Goal: Task Accomplishment & Management: Complete application form

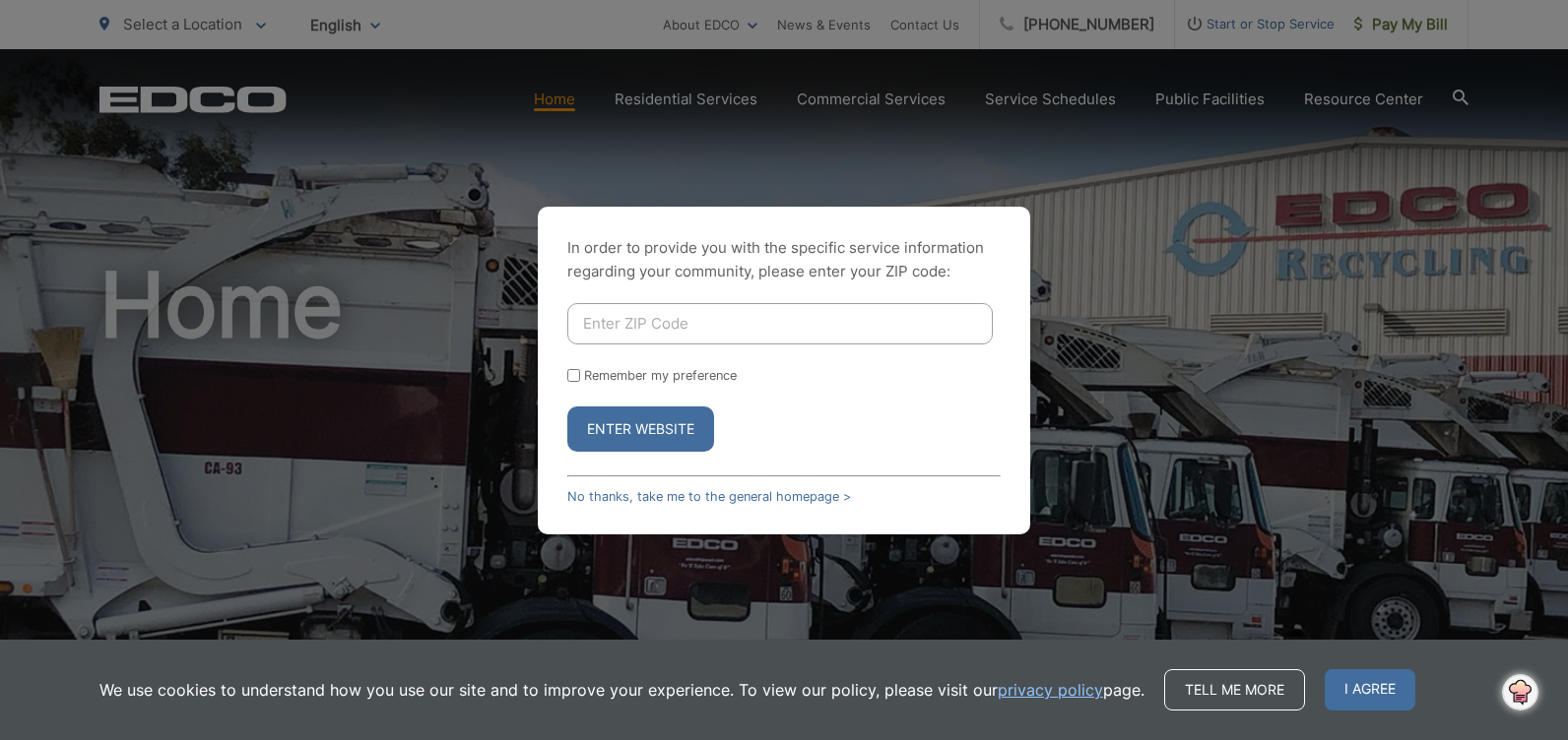
click at [624, 327] on input "Enter ZIP Code" at bounding box center [780, 324] width 426 height 42
type input "91977"
click at [632, 435] on button "Enter Website" at bounding box center [641, 430] width 147 height 46
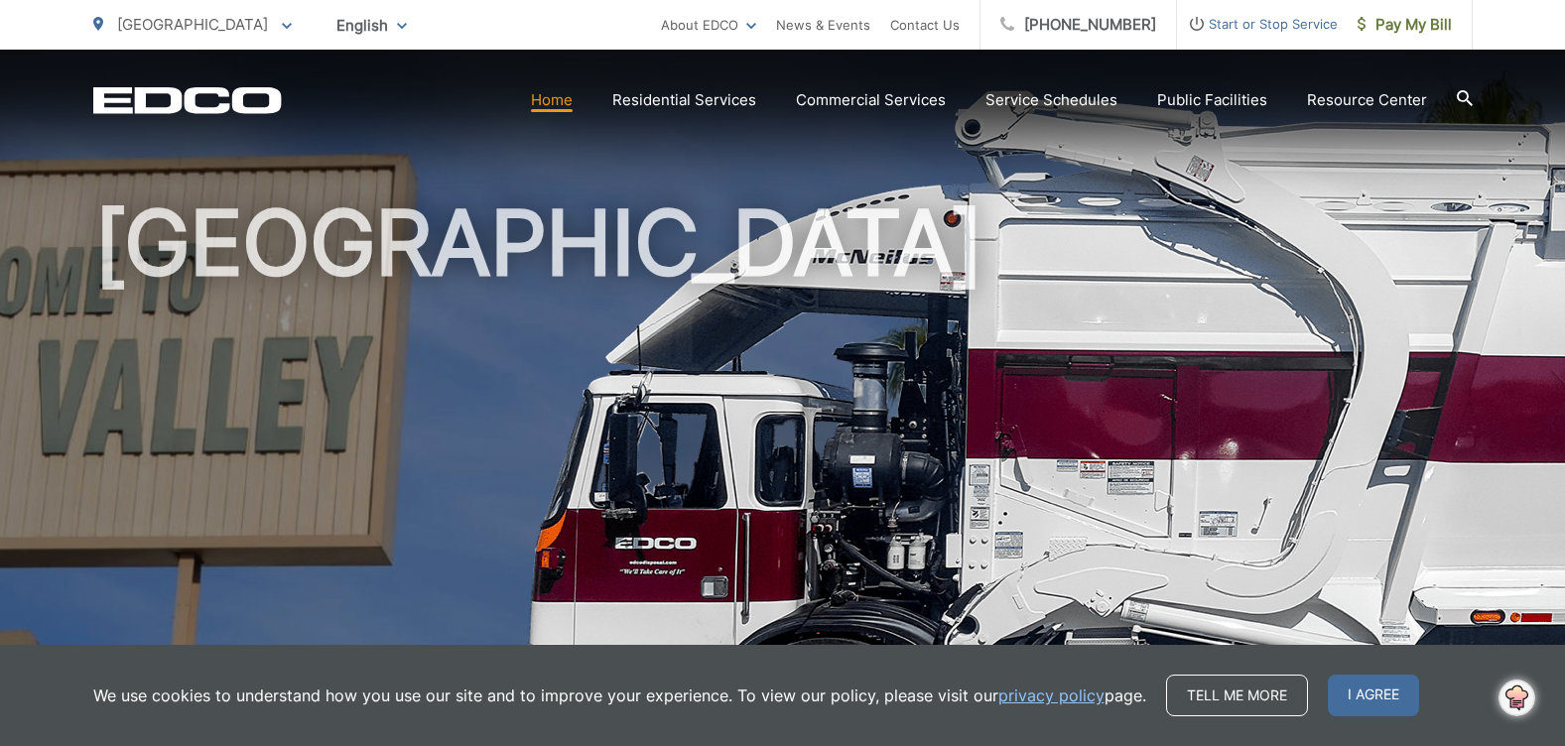
scroll to position [99, 0]
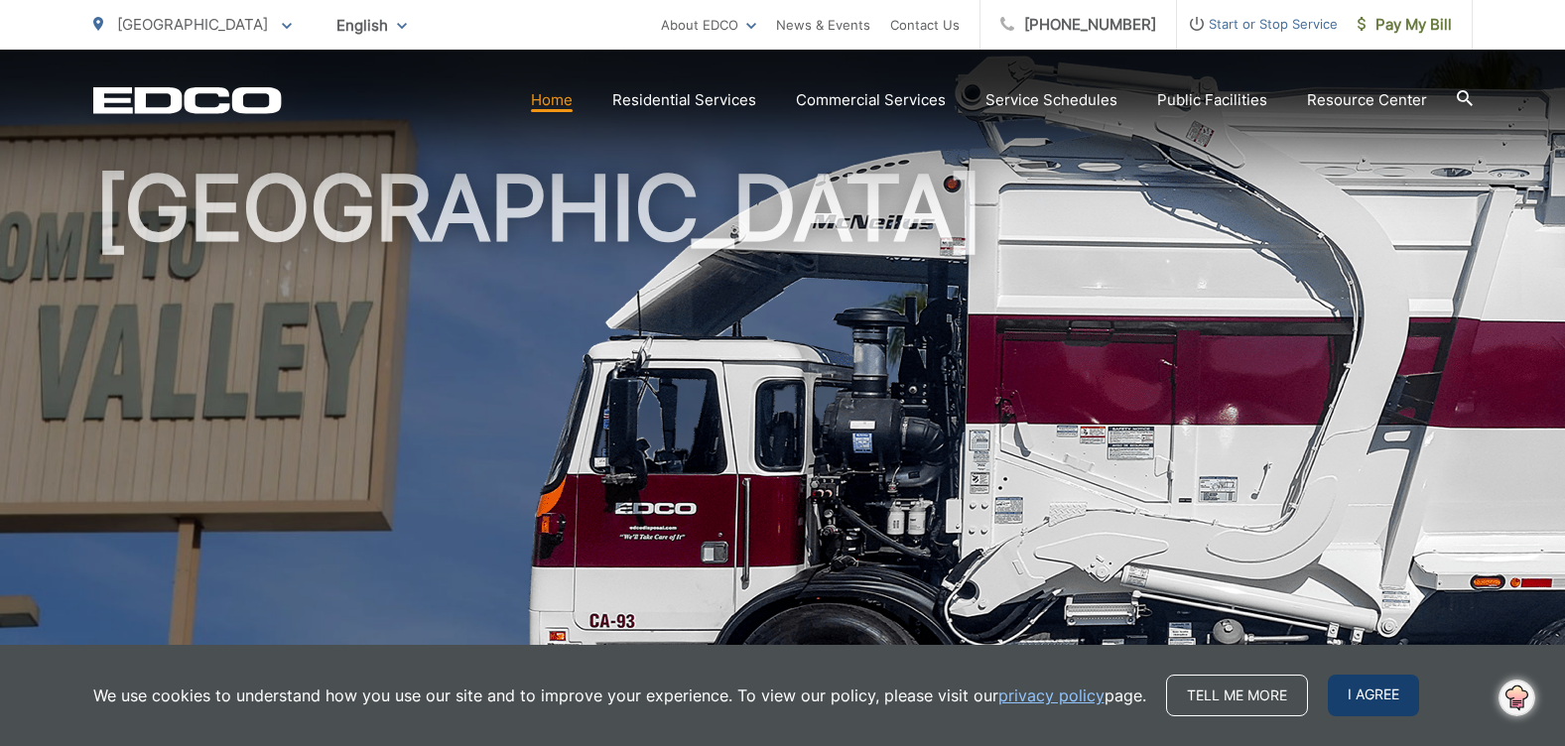
click at [1357, 691] on span "I agree" at bounding box center [1373, 696] width 91 height 42
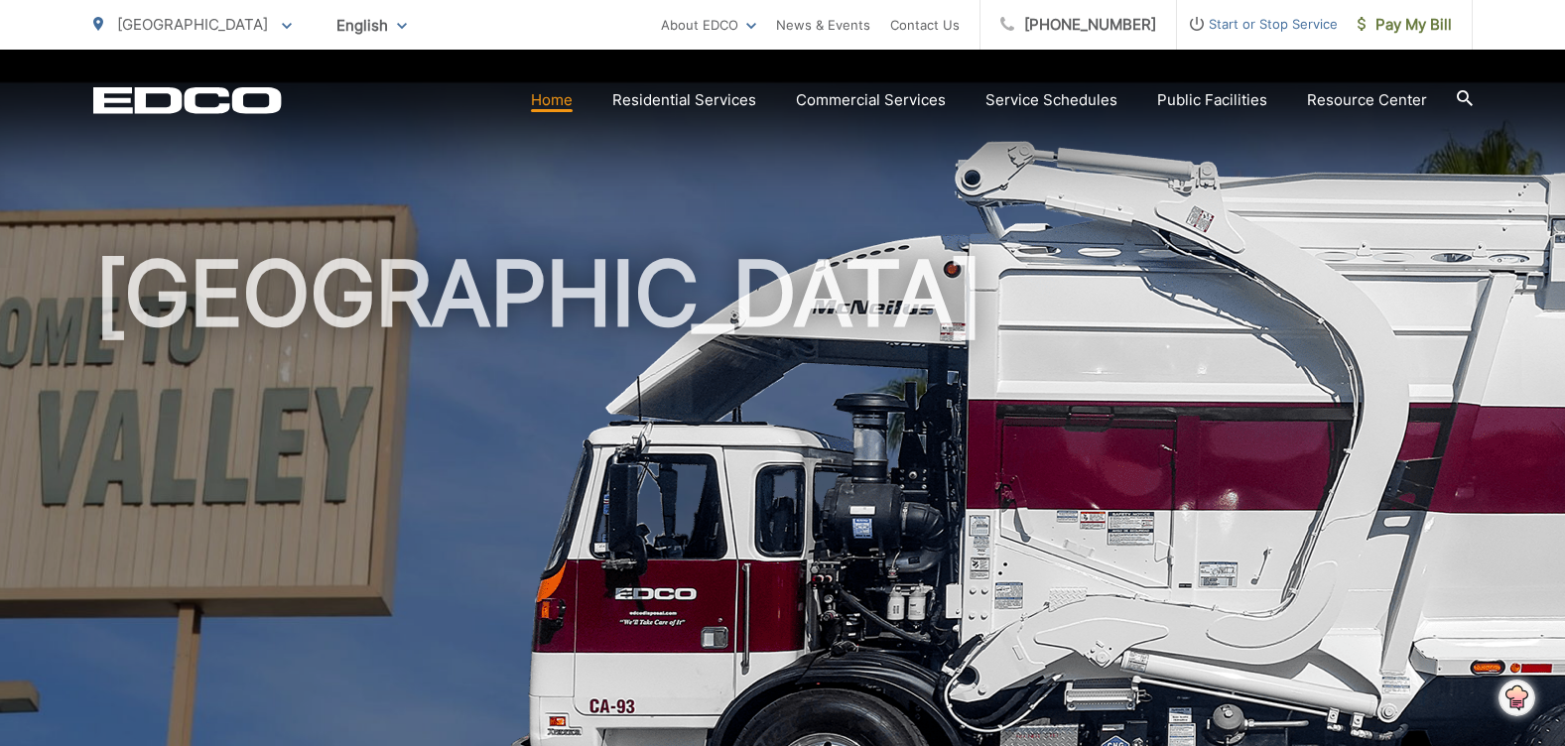
scroll to position [0, 0]
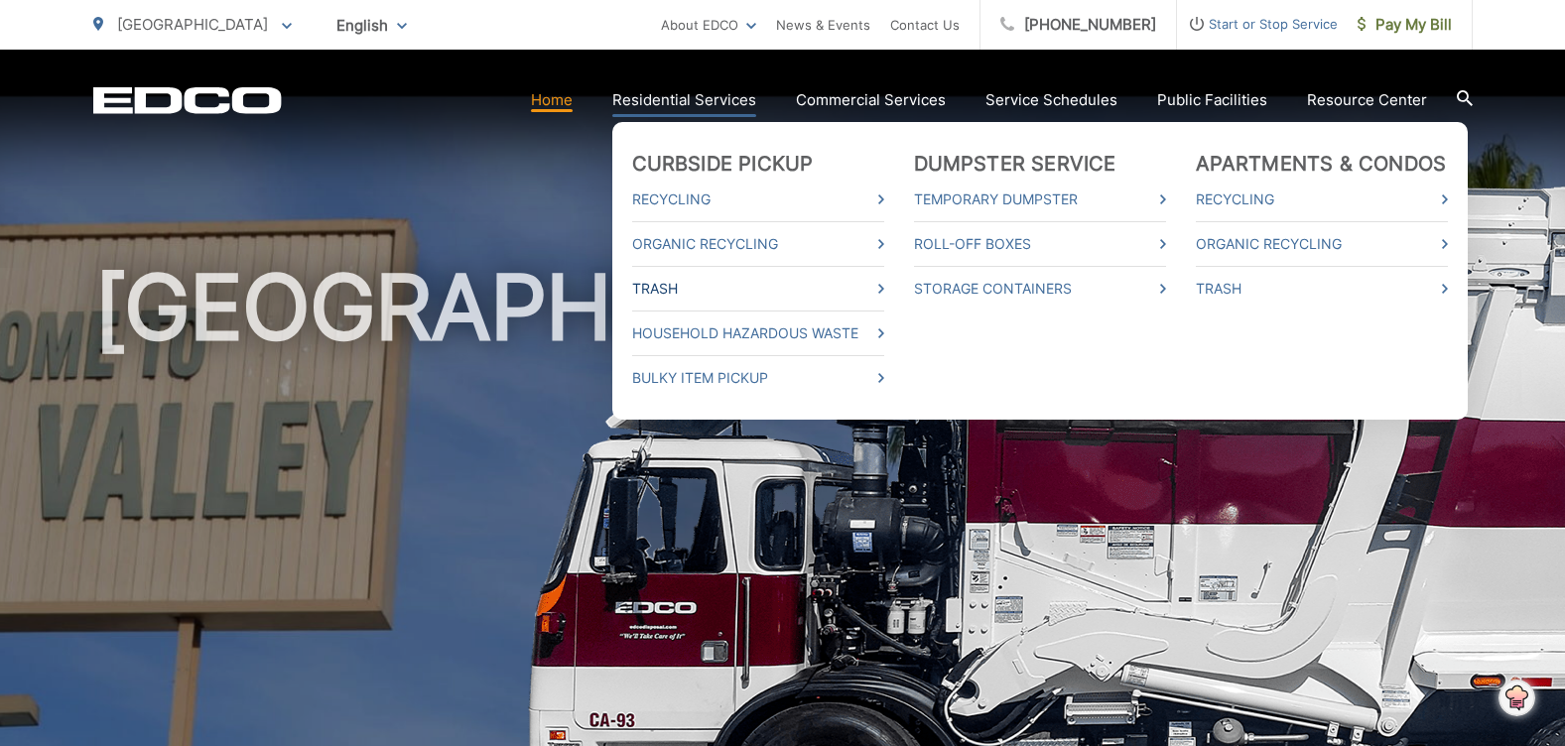
click at [661, 294] on link "Trash" at bounding box center [758, 289] width 252 height 24
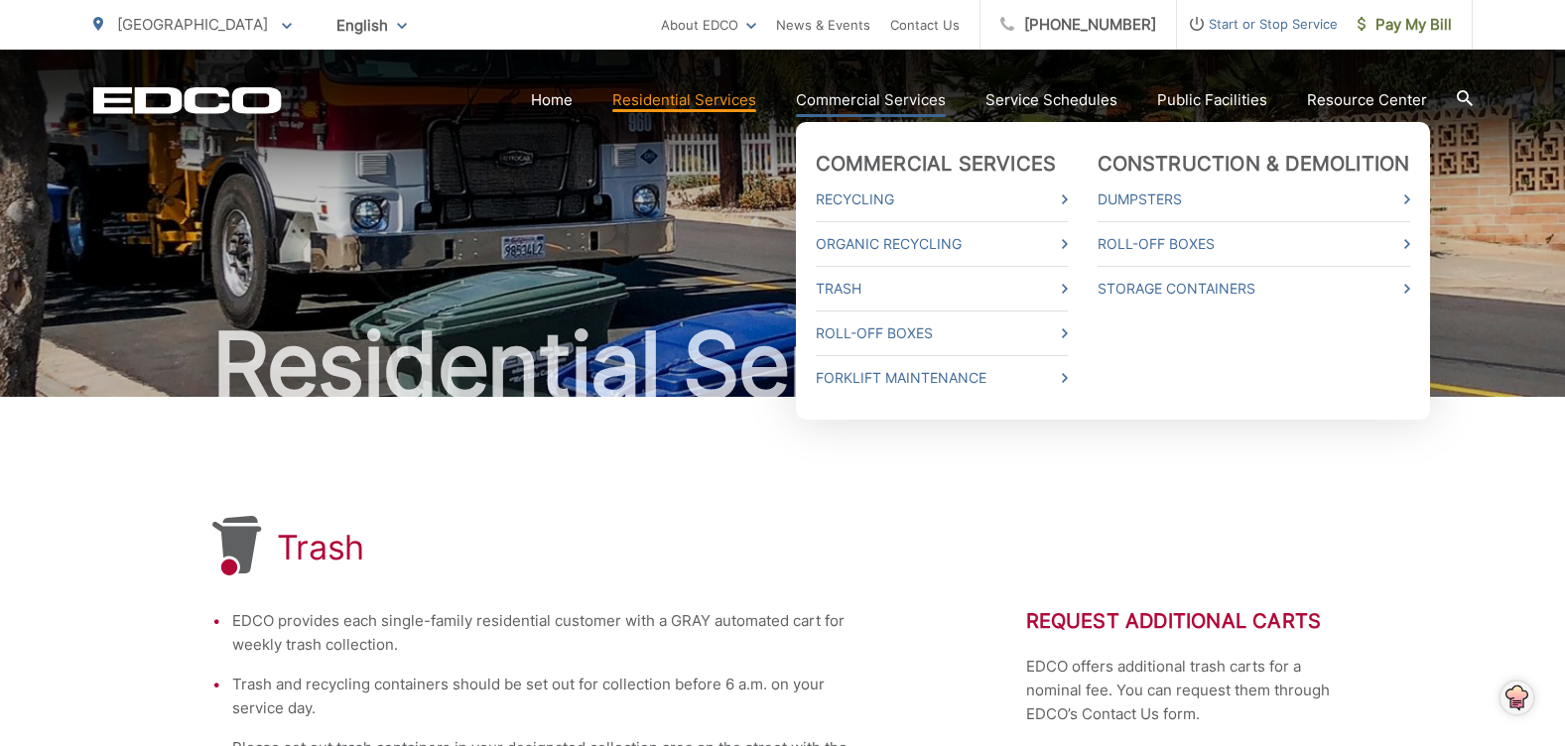
click at [852, 99] on link "Commercial Services" at bounding box center [871, 100] width 150 height 24
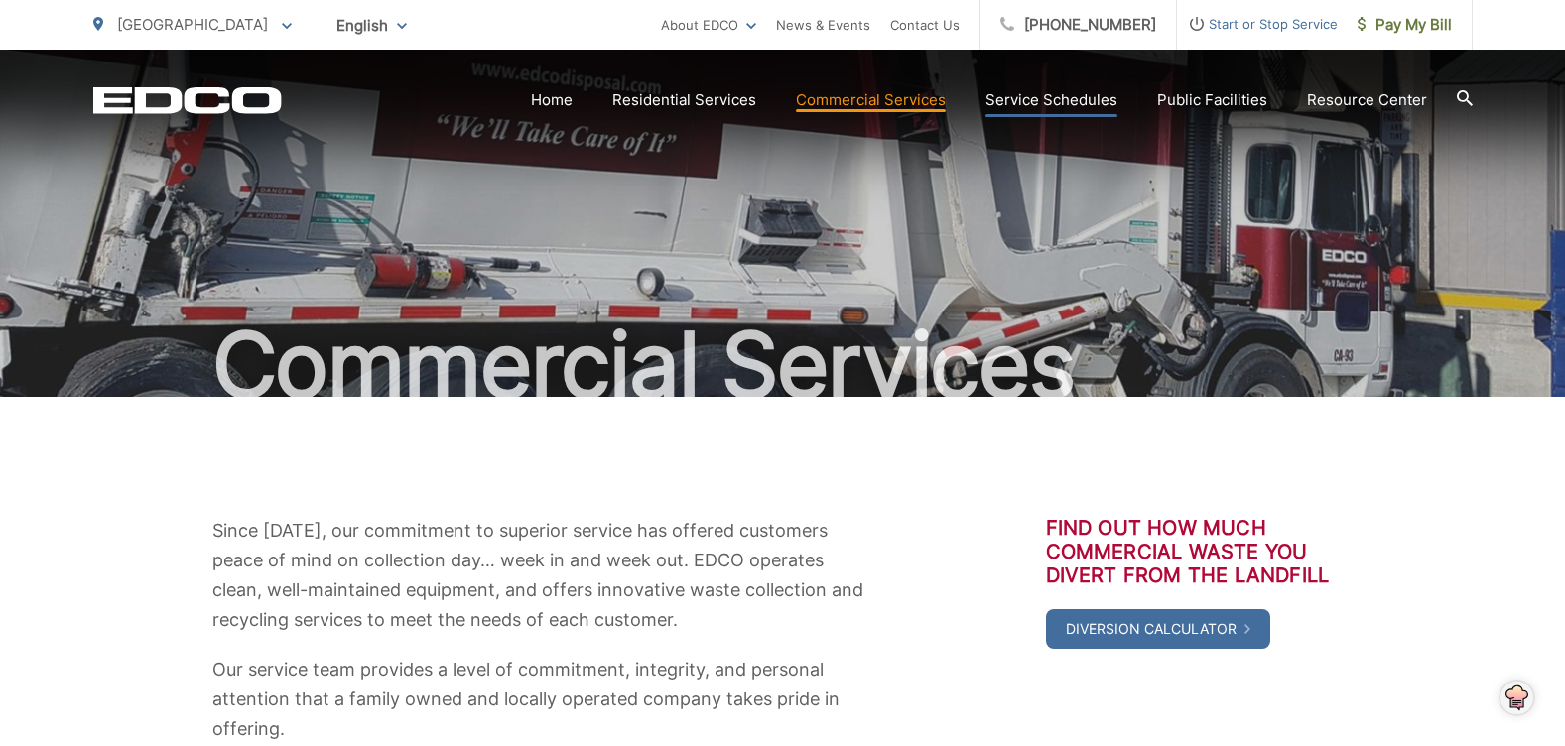
click at [1042, 101] on link "Service Schedules" at bounding box center [1051, 100] width 132 height 24
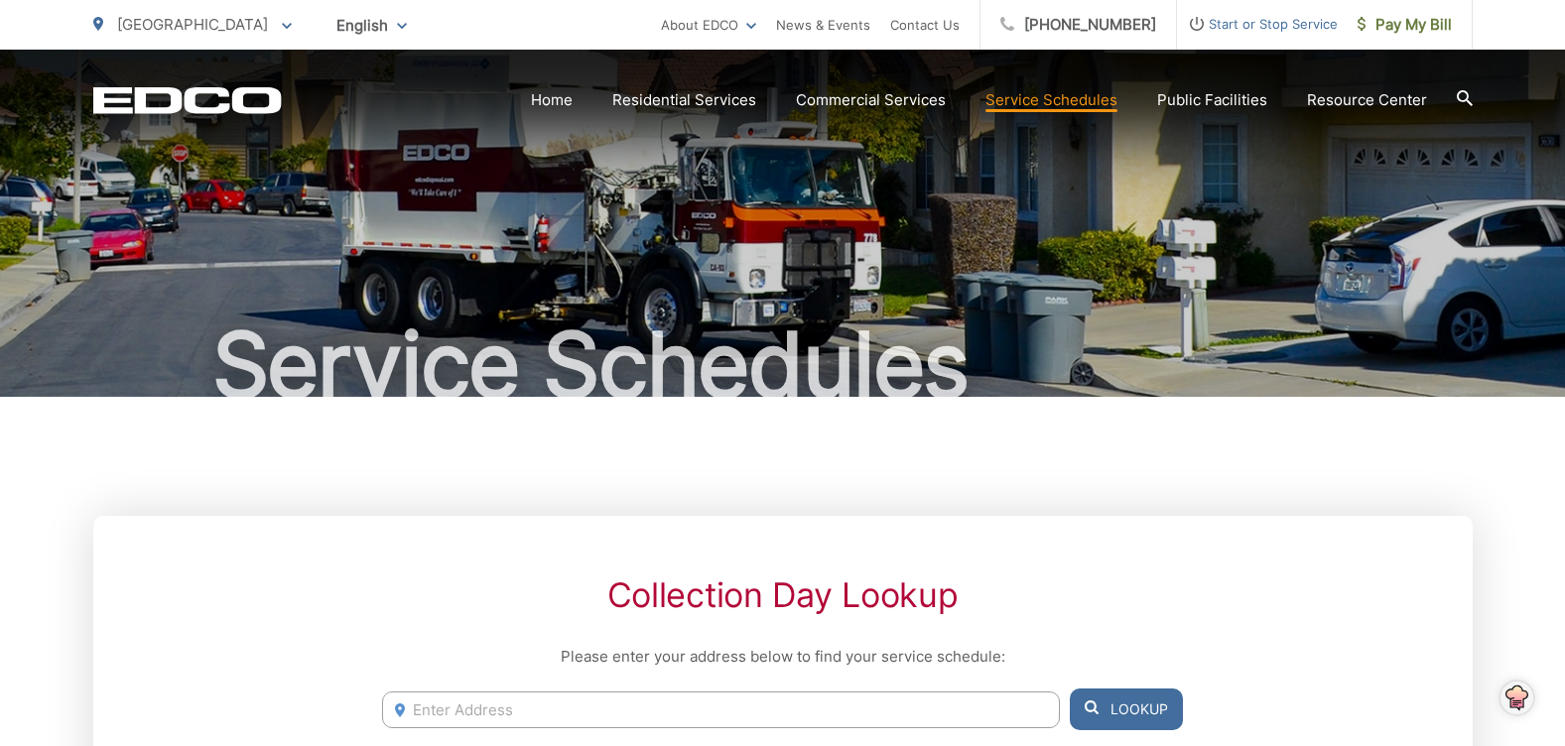
click at [1250, 27] on span "Start or Stop Service" at bounding box center [1257, 24] width 161 height 24
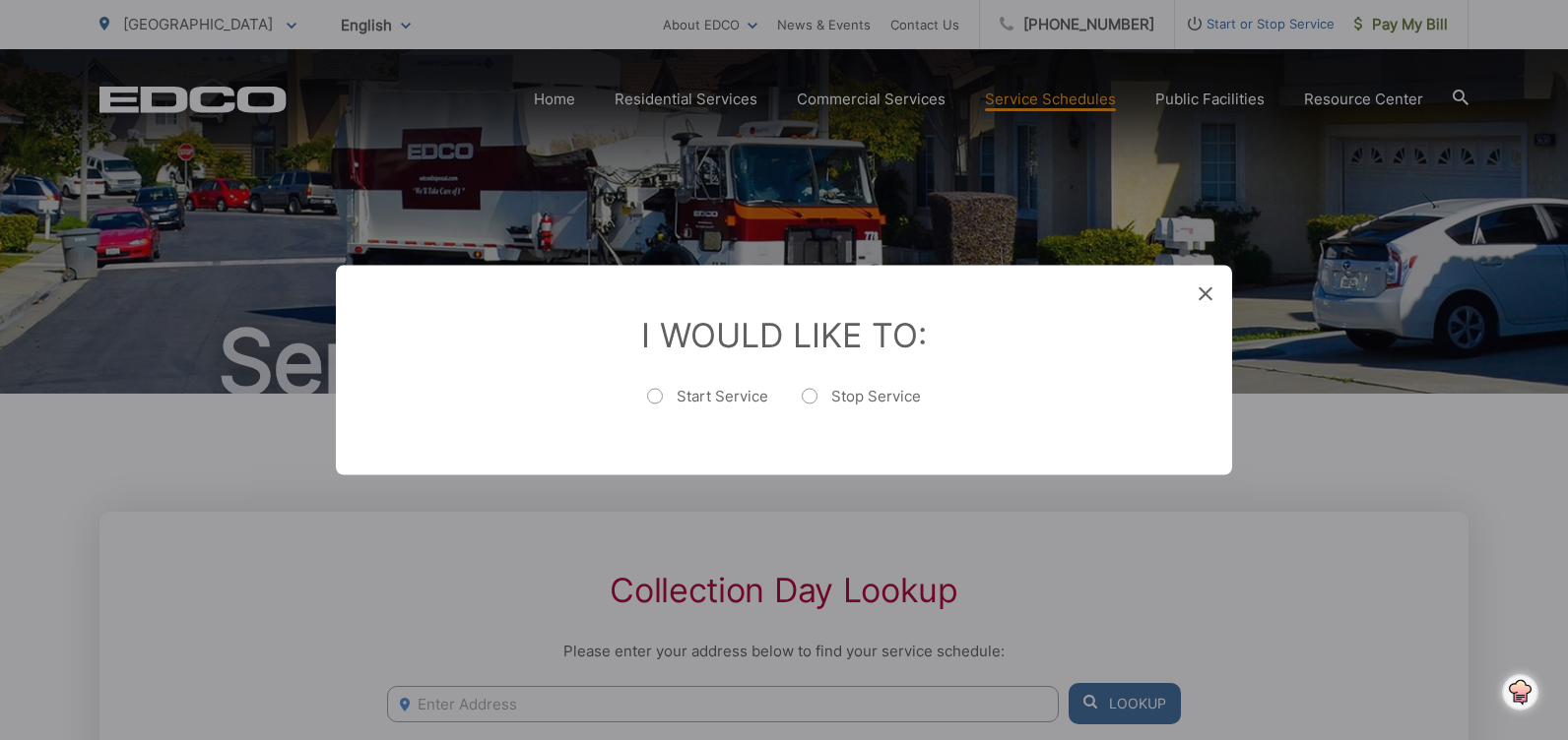
click at [712, 396] on label "Start Service" at bounding box center [708, 407] width 121 height 40
radio input "true"
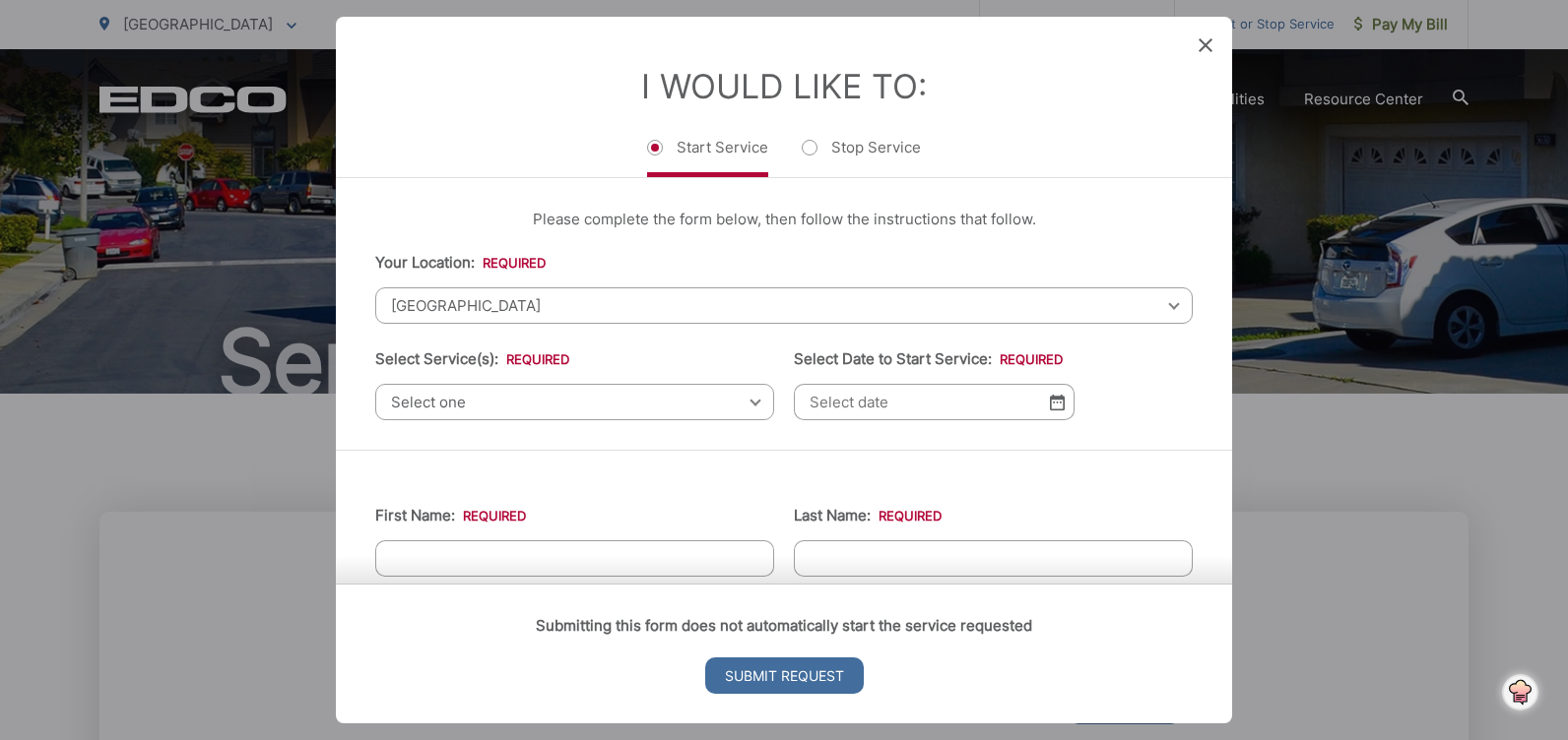
click at [748, 397] on div "Select one Select one Residential Curbside Pickup Commercial/Business Services …" at bounding box center [575, 402] width 399 height 37
click at [747, 405] on div "Select one Select one Residential Curbside Pickup Commercial/Business Services …" at bounding box center [575, 402] width 399 height 37
click at [1160, 307] on div "[GEOGRAPHIC_DATA] Select your location [GEOGRAPHIC_DATA] [GEOGRAPHIC_DATA][PERS…" at bounding box center [784, 306] width 818 height 37
click at [555, 290] on span "[GEOGRAPHIC_DATA]" at bounding box center [784, 306] width 818 height 37
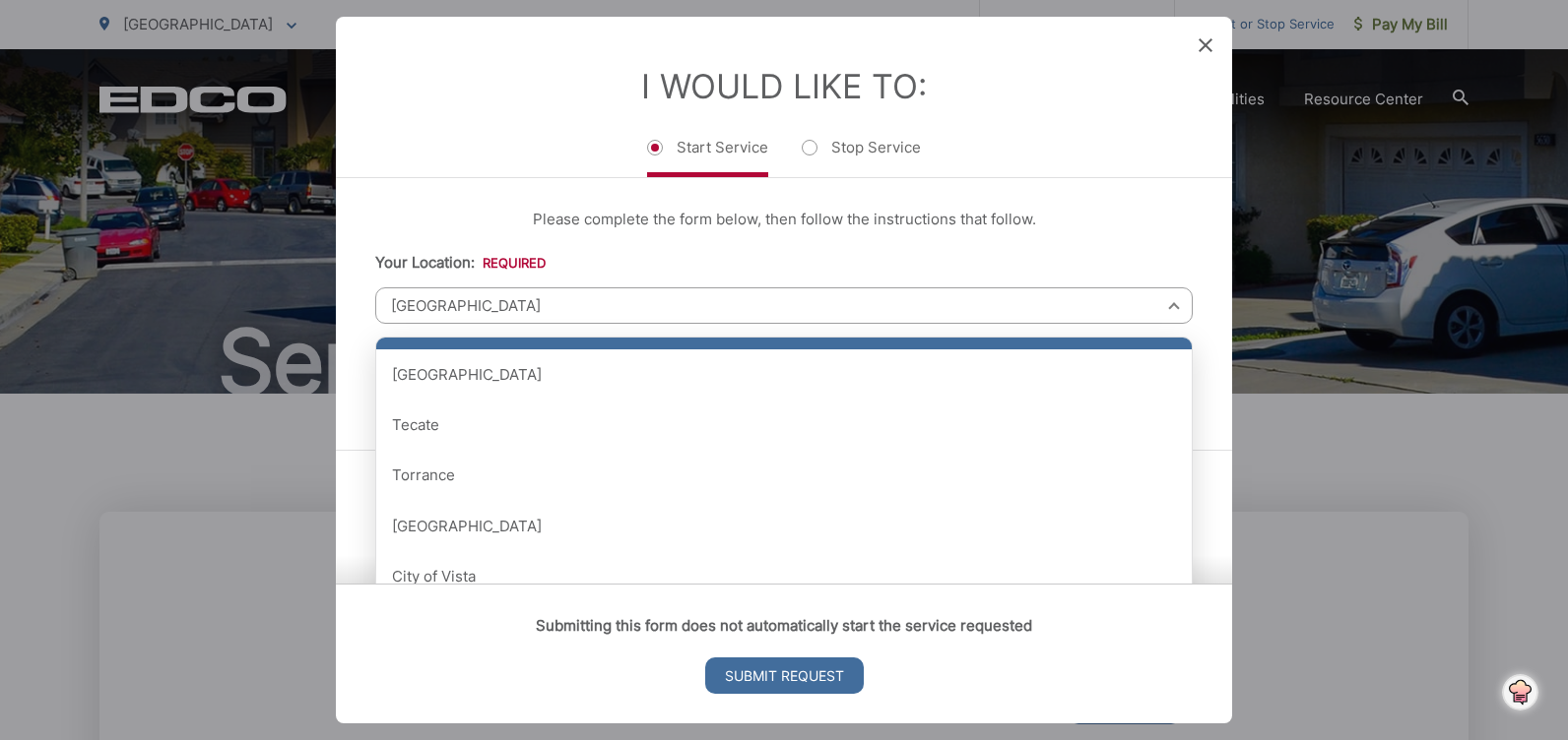
scroll to position [2357, 0]
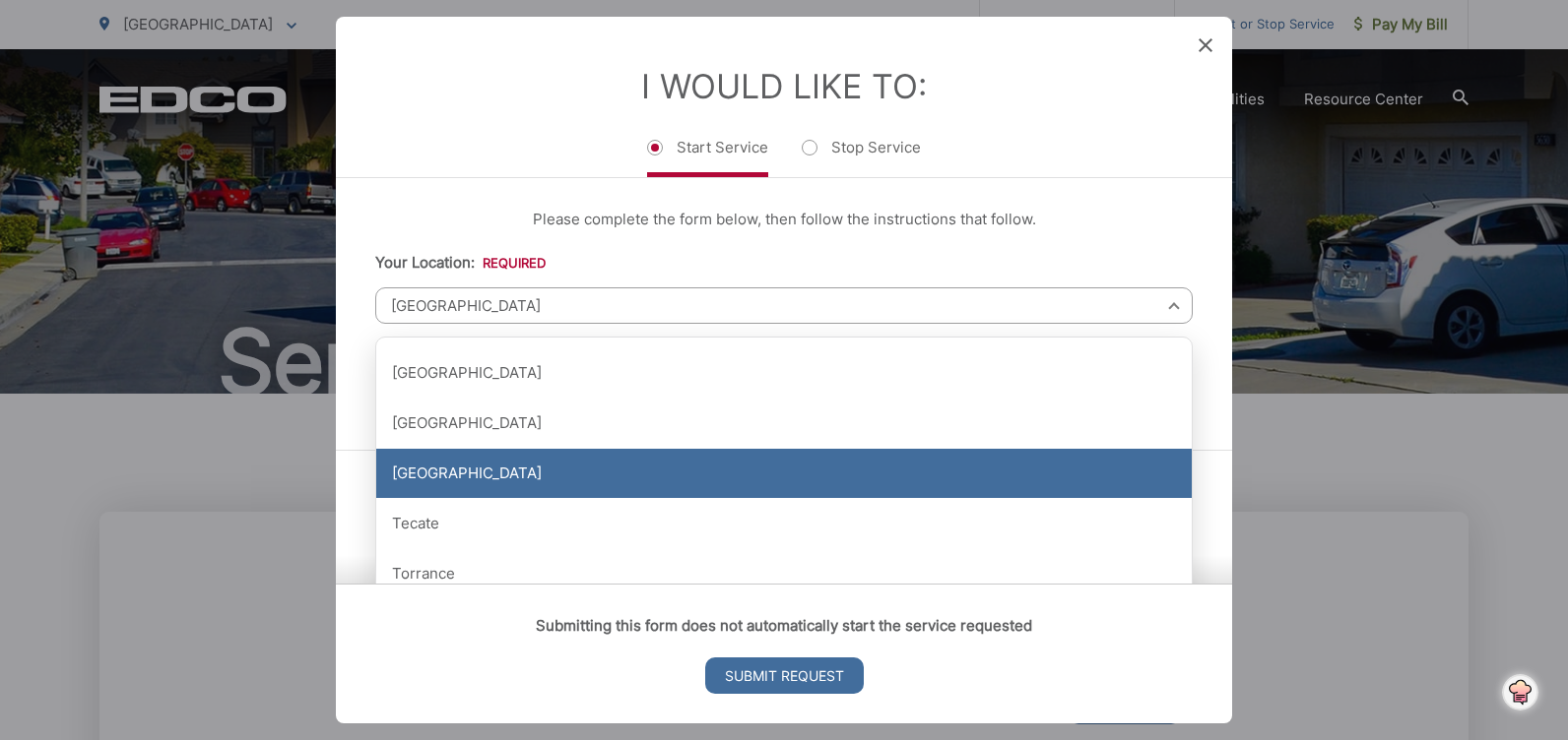
click at [483, 478] on div "[GEOGRAPHIC_DATA]" at bounding box center [784, 473] width 816 height 50
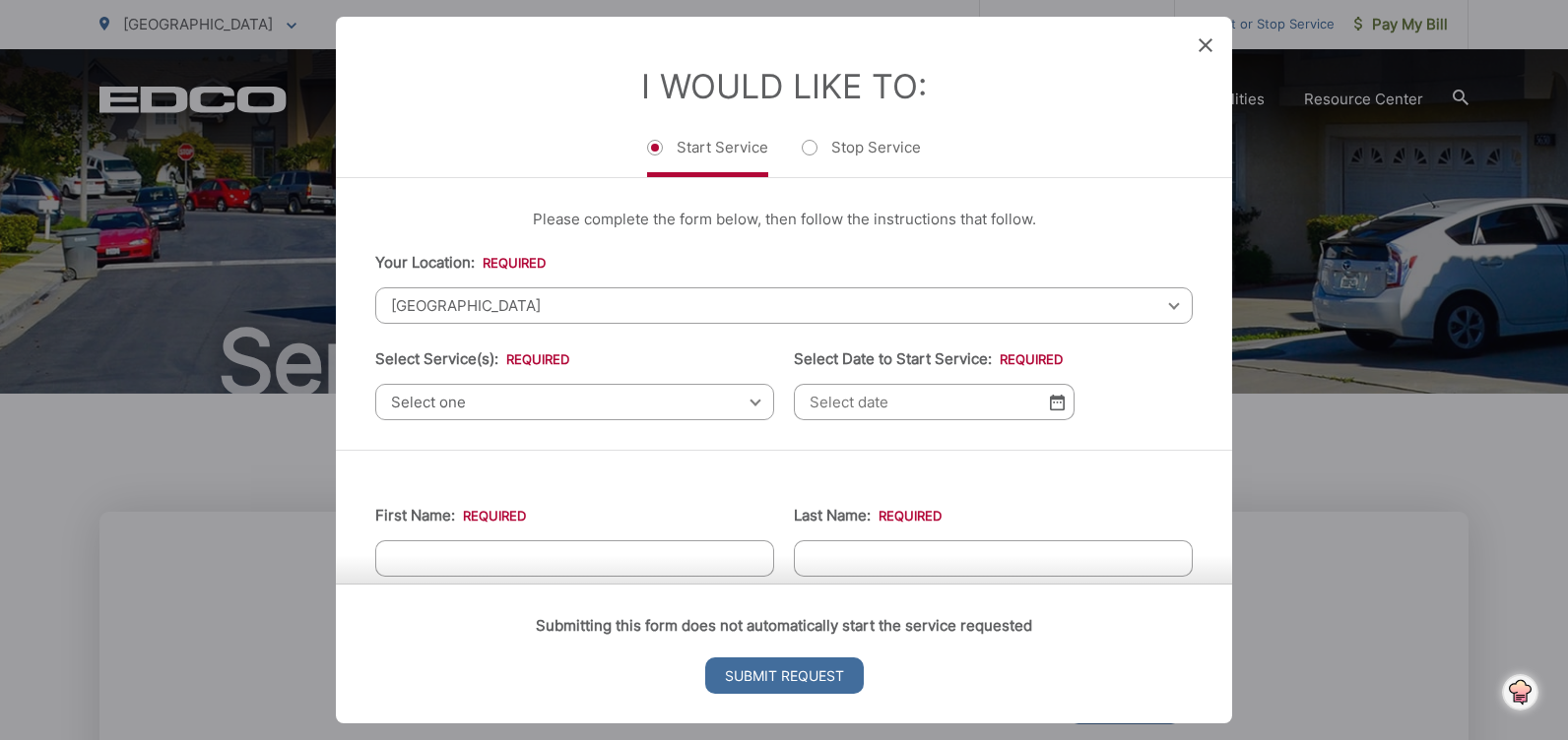
click at [746, 404] on div "Select one Select one Residential Curbside Pickup Commercial/Business Services …" at bounding box center [575, 402] width 399 height 37
click at [745, 402] on div "Select one Select one Residential Curbside Pickup Commercial/Business Services …" at bounding box center [575, 402] width 399 height 37
click at [492, 403] on span "Select one" at bounding box center [575, 402] width 399 height 37
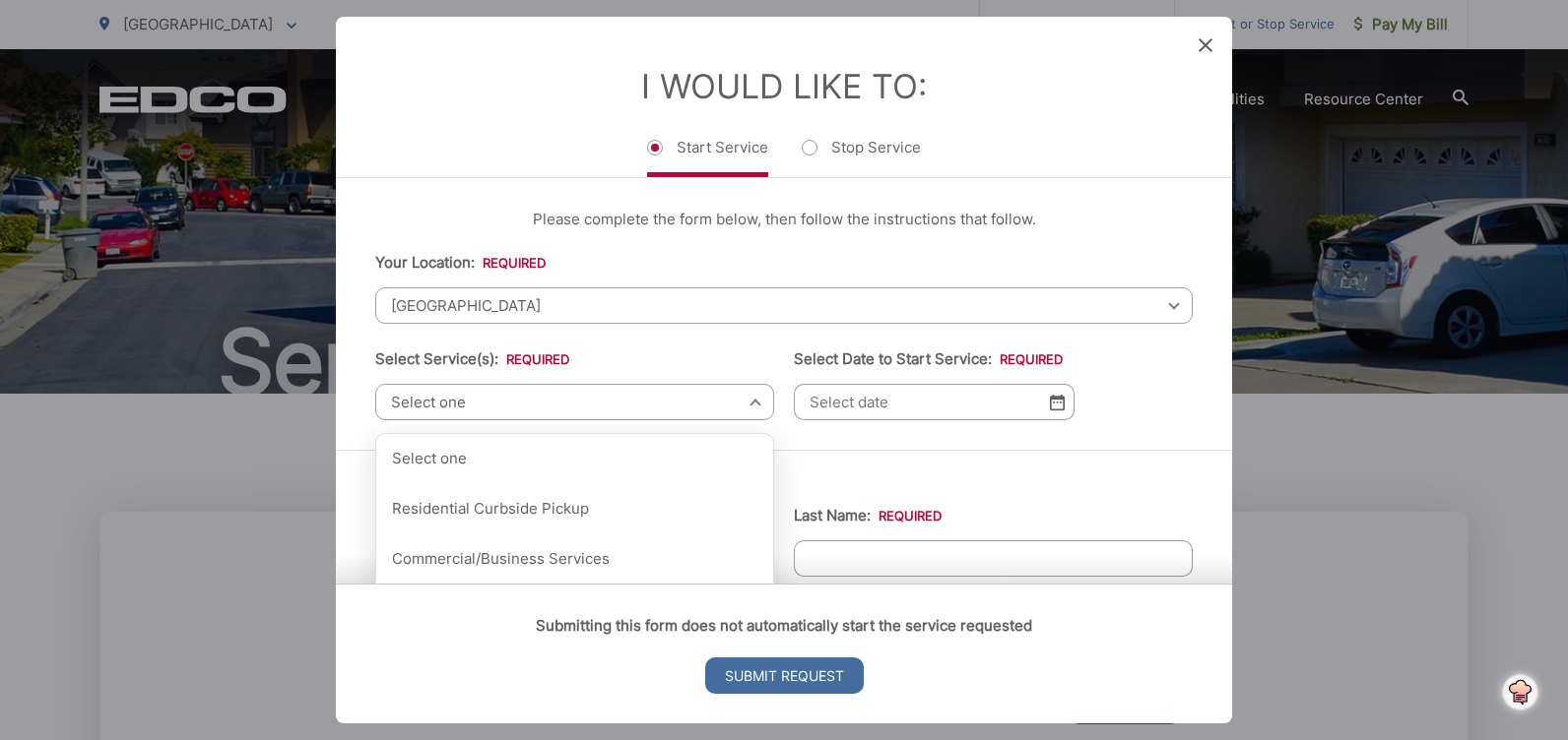
click at [492, 404] on span "Select one" at bounding box center [575, 402] width 399 height 37
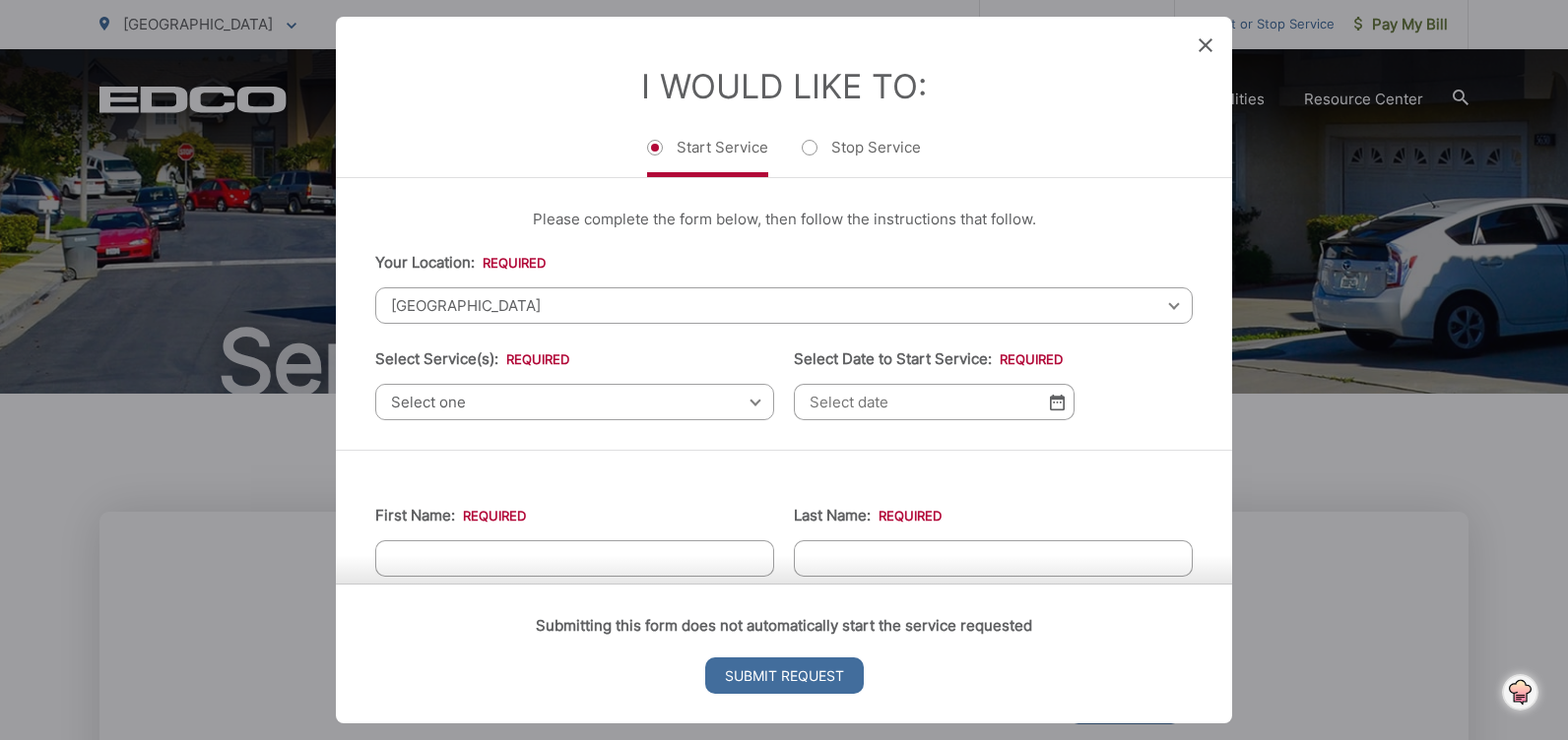
click at [492, 404] on span "Select one" at bounding box center [575, 402] width 399 height 37
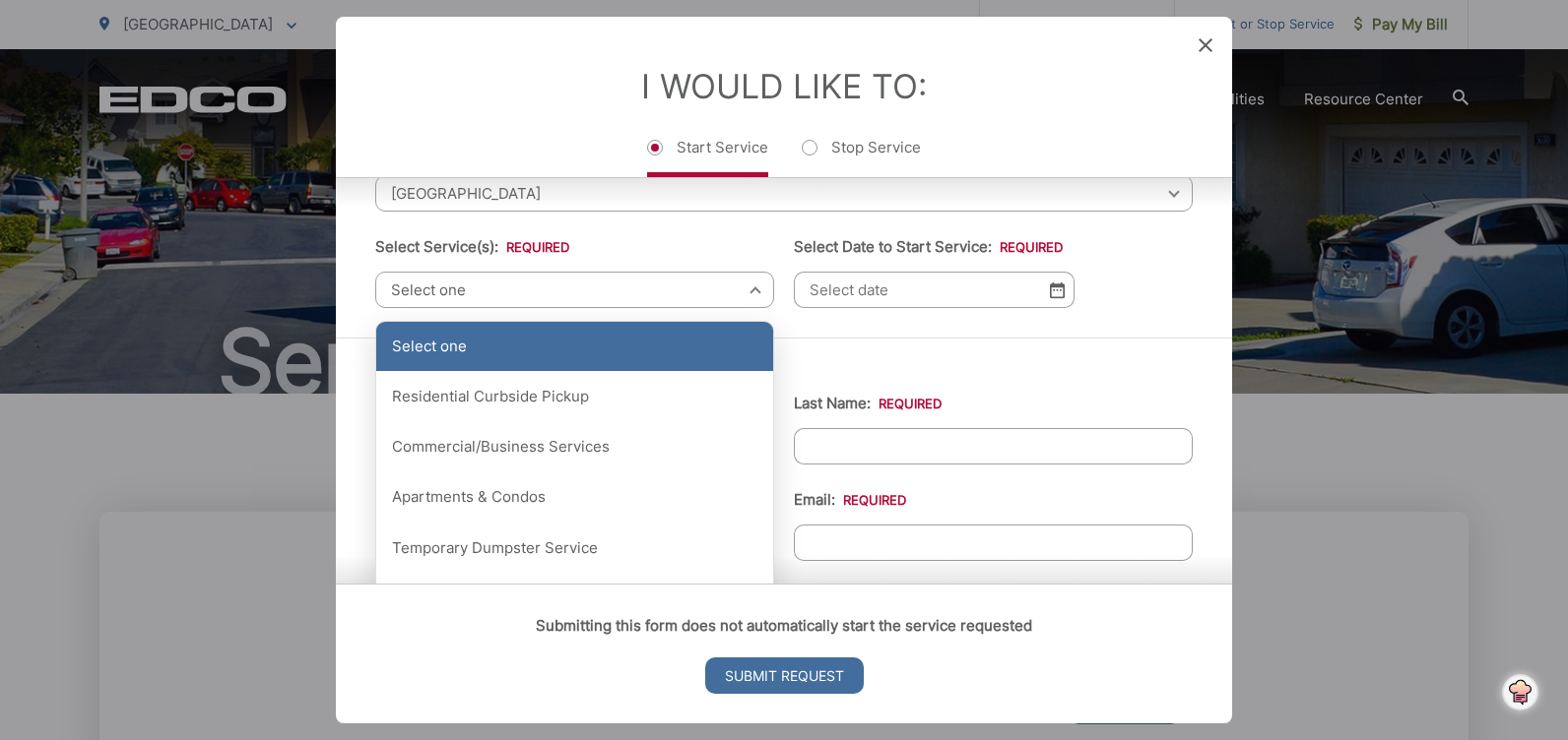
scroll to position [196, 0]
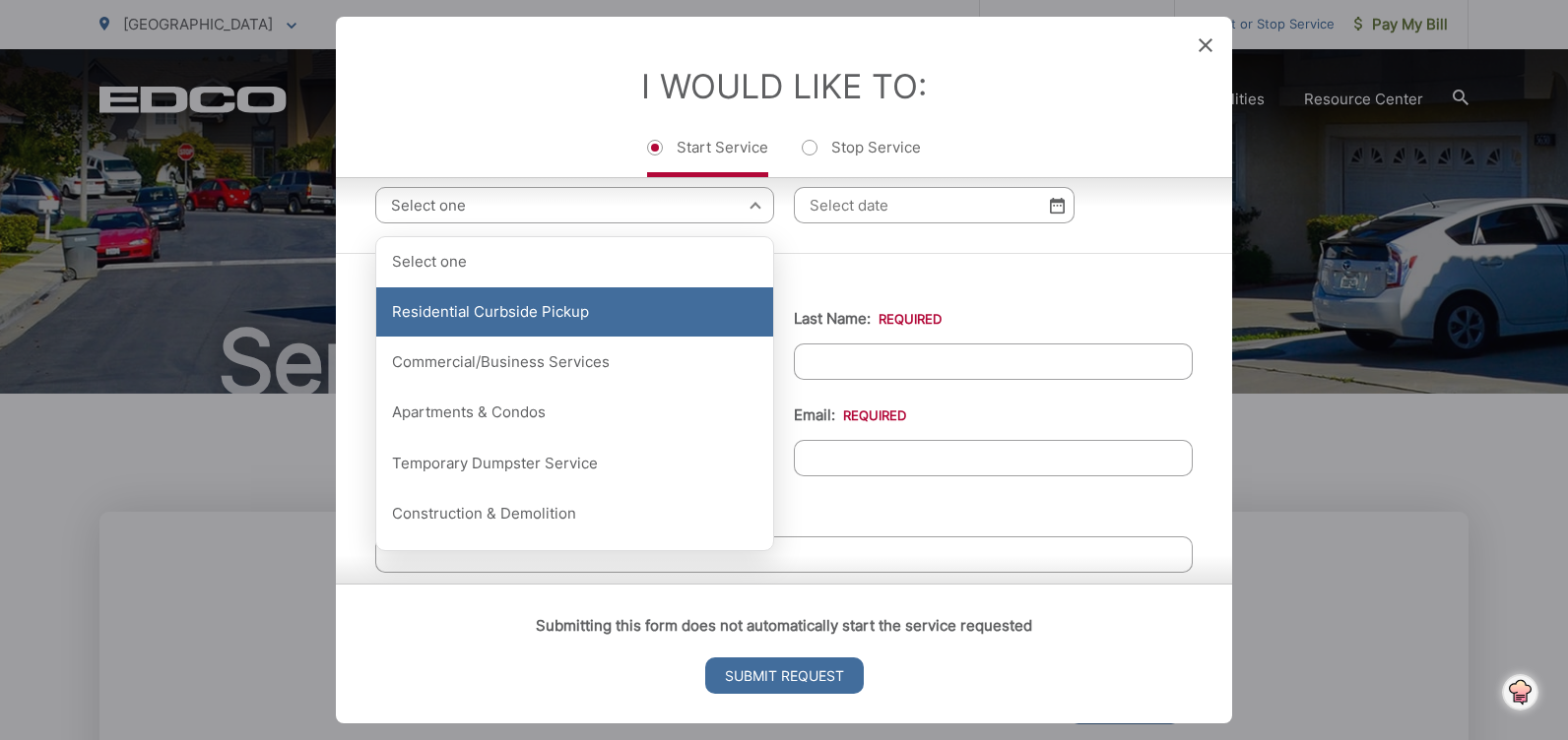
click at [533, 312] on div "Residential Curbside Pickup" at bounding box center [575, 312] width 397 height 50
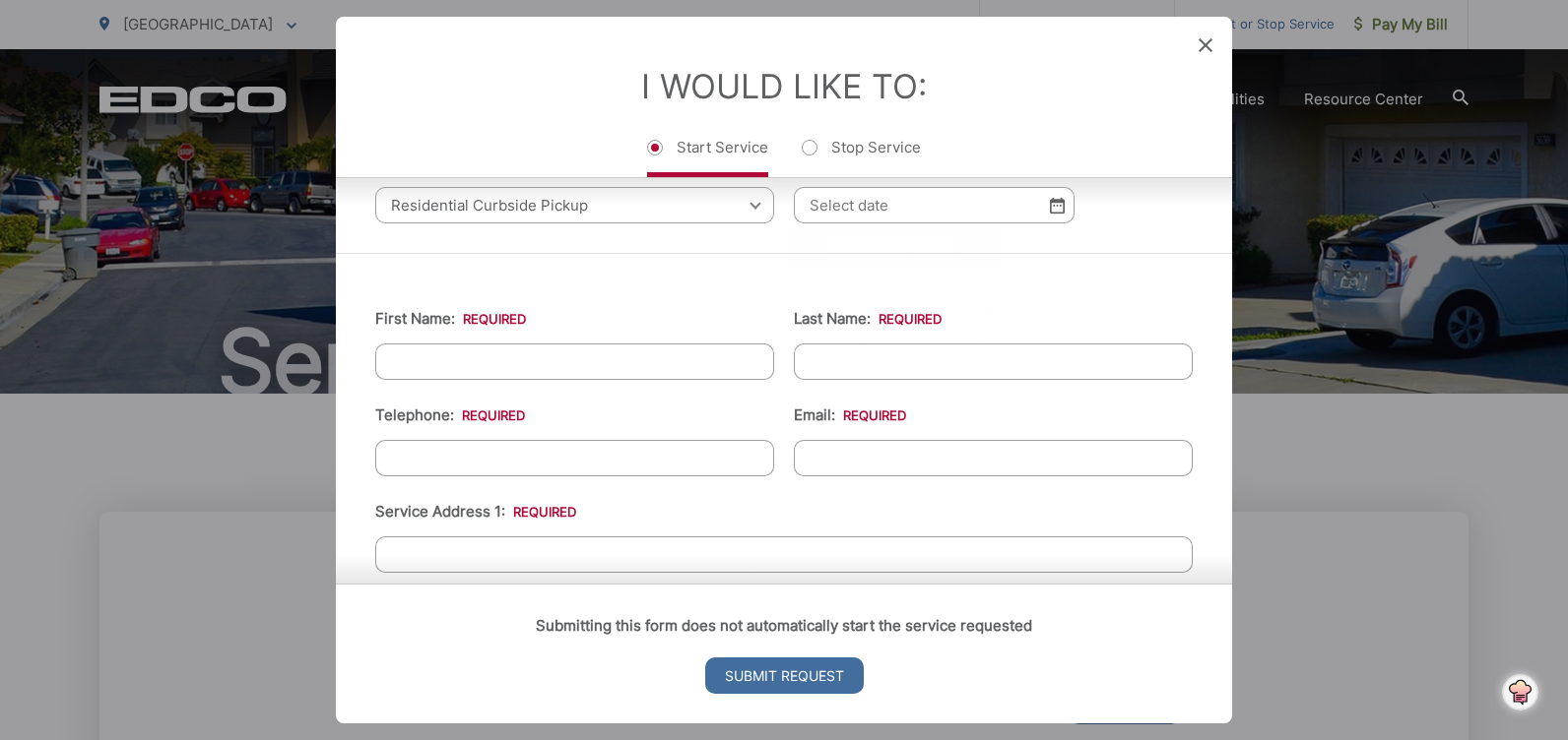
click at [1021, 209] on input "Select Date to Start Service: *" at bounding box center [934, 205] width 281 height 37
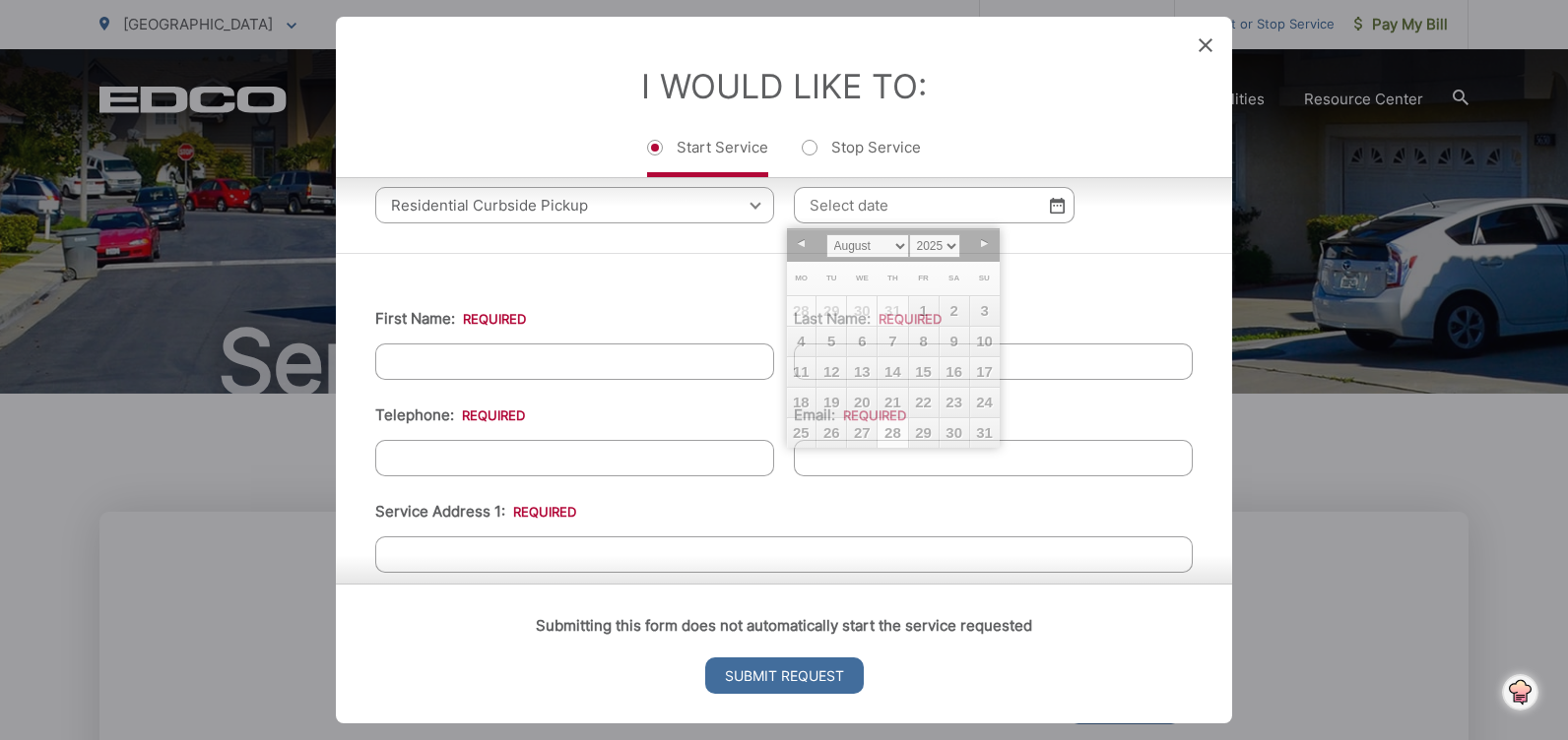
click at [728, 255] on div "First Name: * Last Name: * Telephone: * Email: * Service Address 1: * Service A…" at bounding box center [783, 713] width 896 height 921
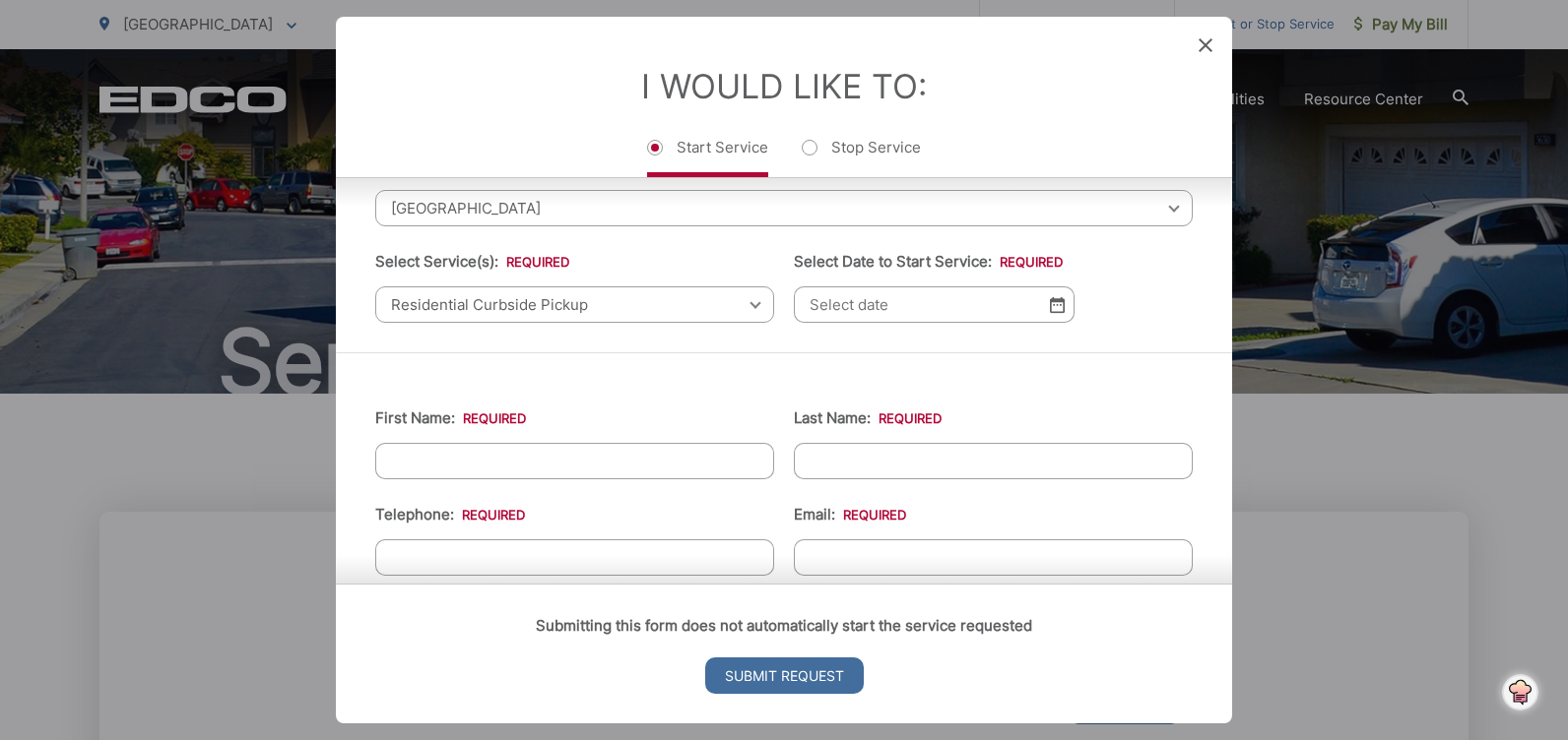
scroll to position [0, 0]
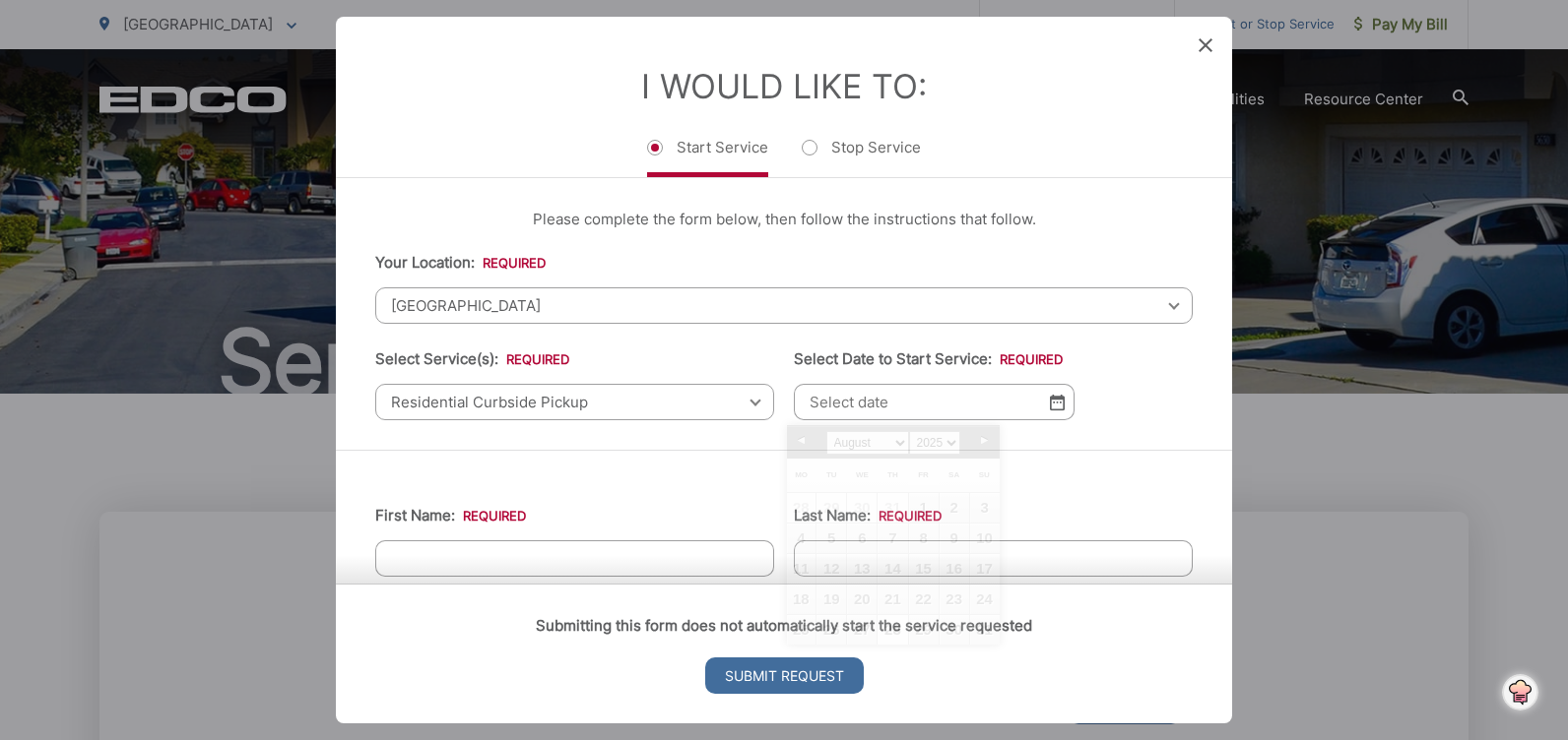
click at [1040, 402] on input "Select Date to Start Service: *" at bounding box center [934, 402] width 281 height 37
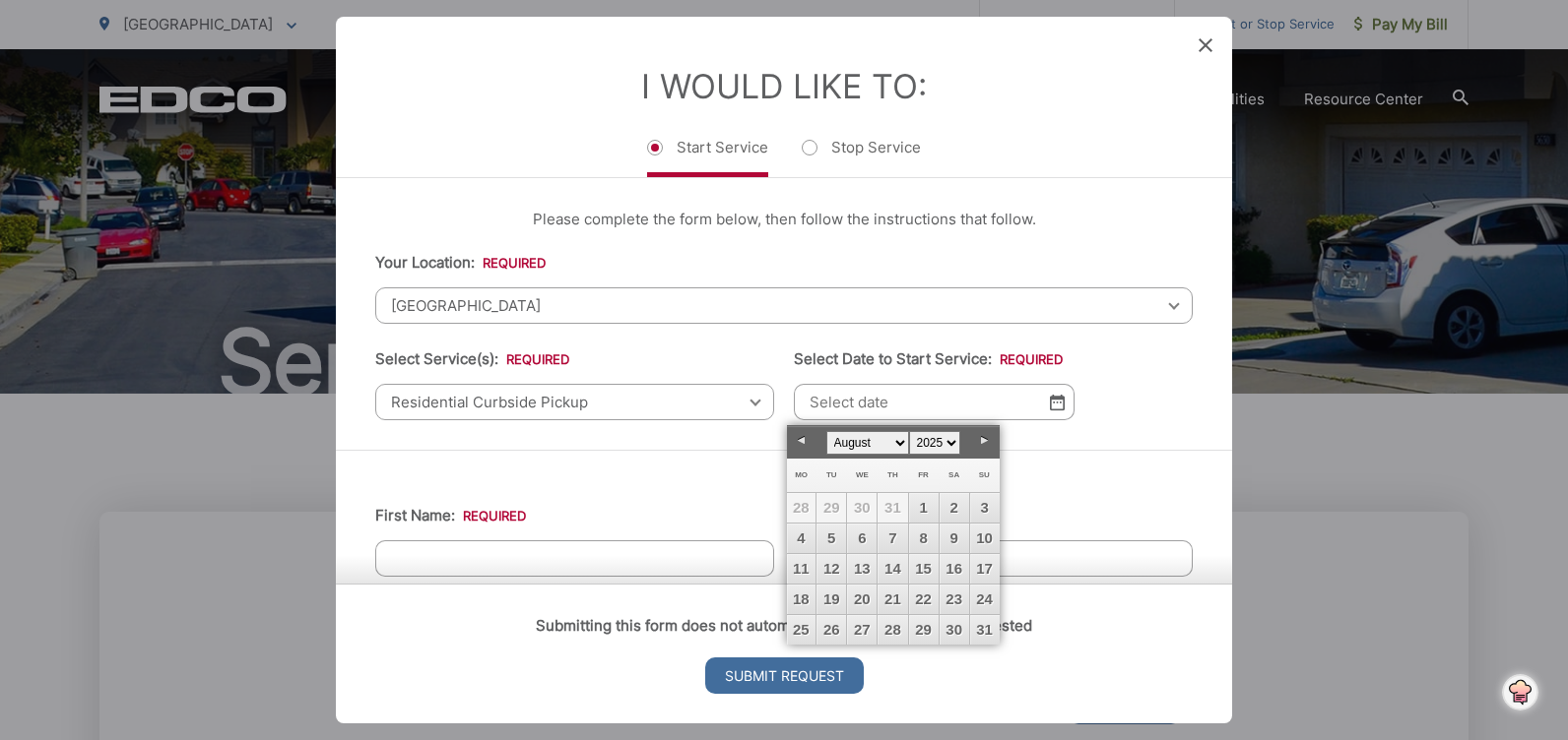
click at [980, 440] on link "Next" at bounding box center [984, 441] width 30 height 30
click at [923, 507] on link "5" at bounding box center [924, 508] width 30 height 30
type input "[DATE]"
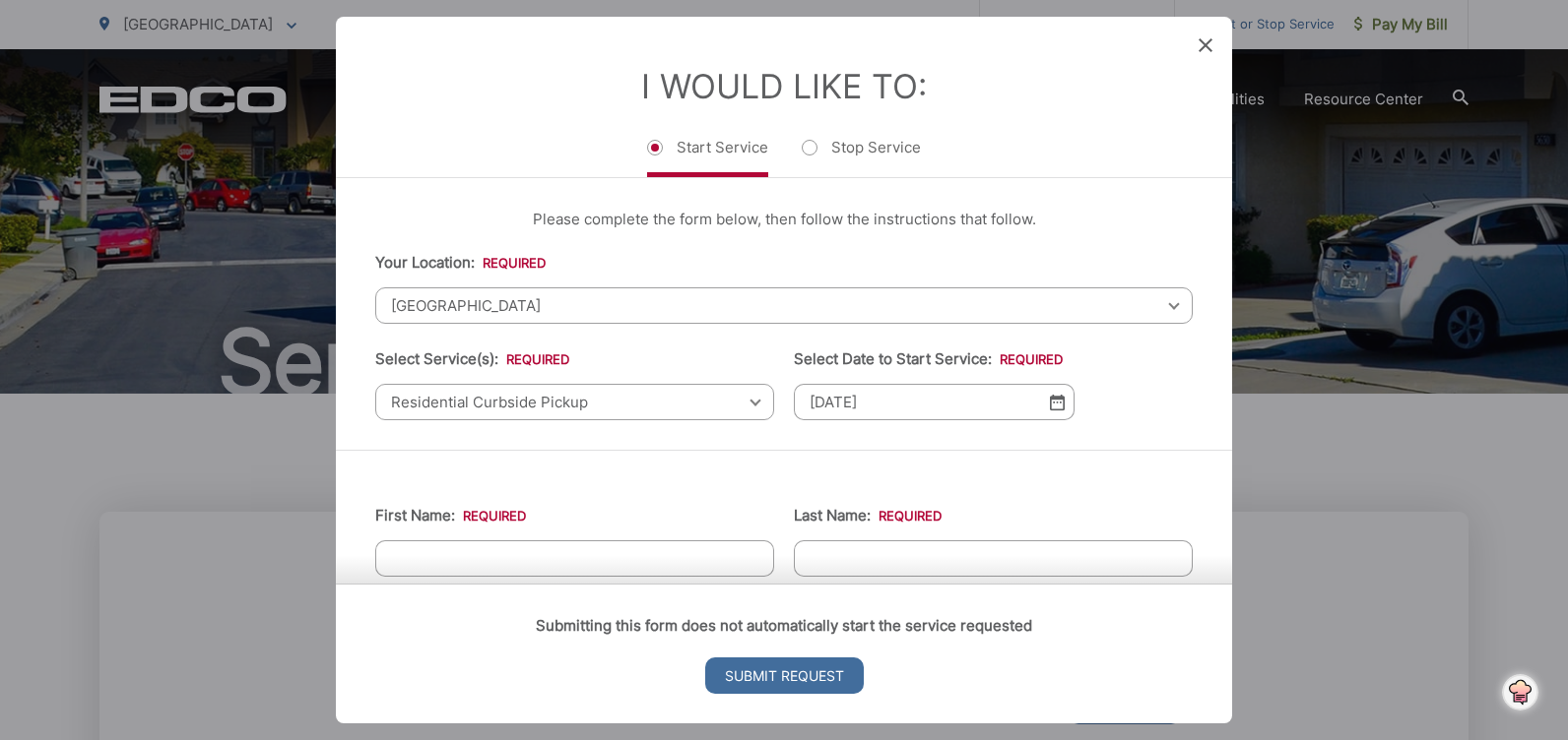
click at [512, 583] on div "Submitting this form does not automatically start the service requested Submit …" at bounding box center [783, 653] width 896 height 140
click at [410, 546] on input "First Name: *" at bounding box center [575, 558] width 399 height 37
type input "[PERSON_NAME]"
type input "6192493087"
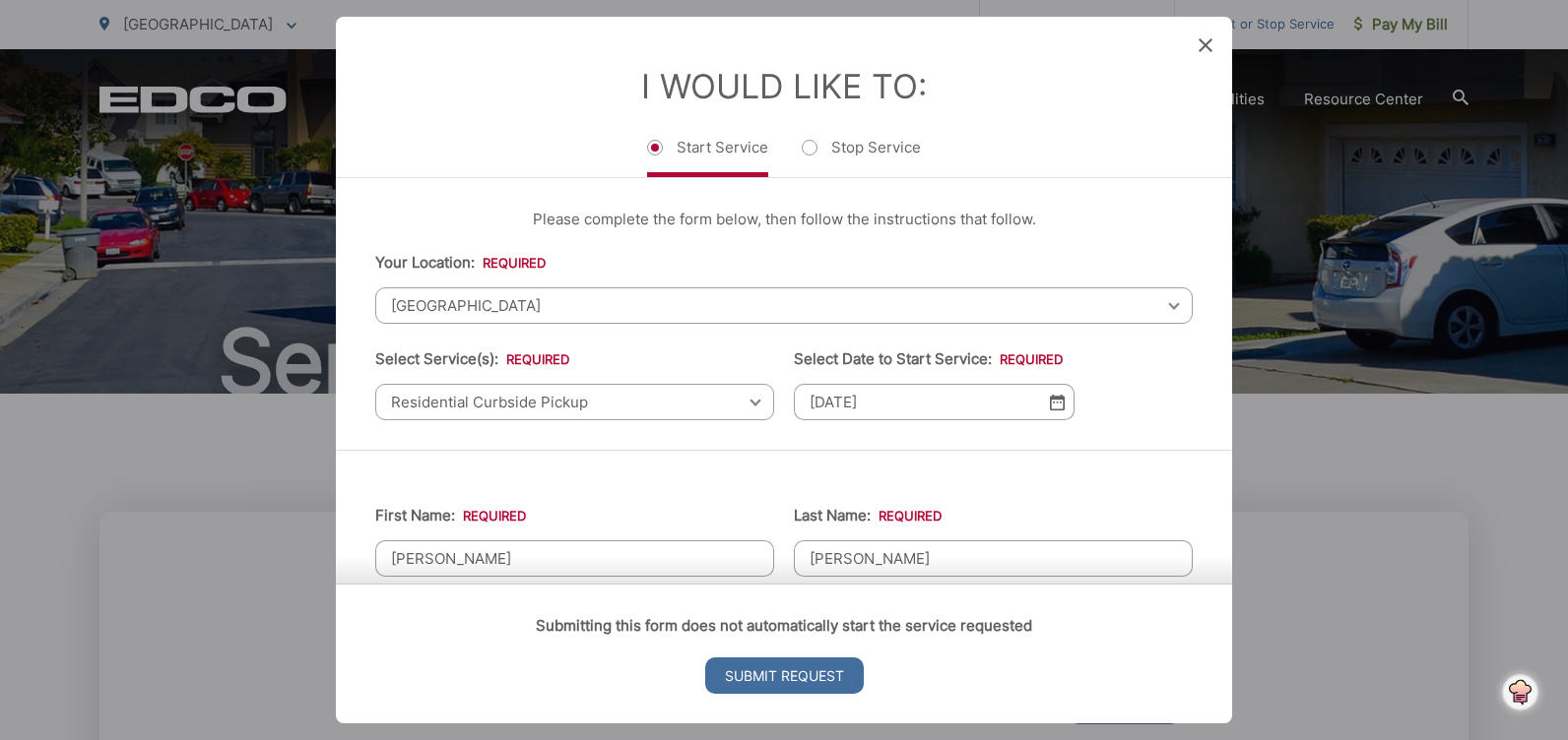
type input "[EMAIL_ADDRESS][DOMAIN_NAME]"
type input "[GEOGRAPHIC_DATA]"
type input "91977"
type input "[STREET_ADDRESS]"
type input "[PHONE_NUMBER]"
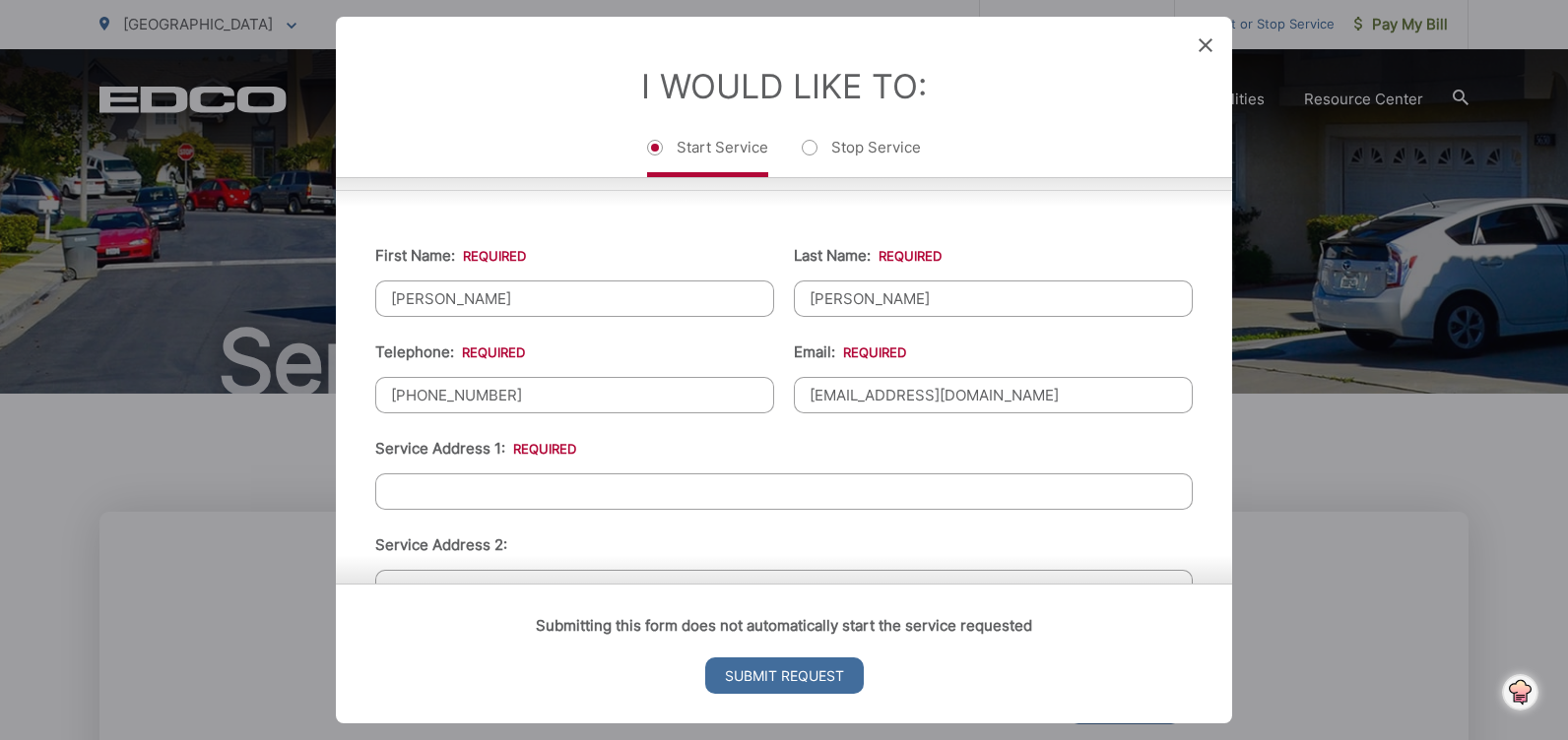
scroll to position [296, 0]
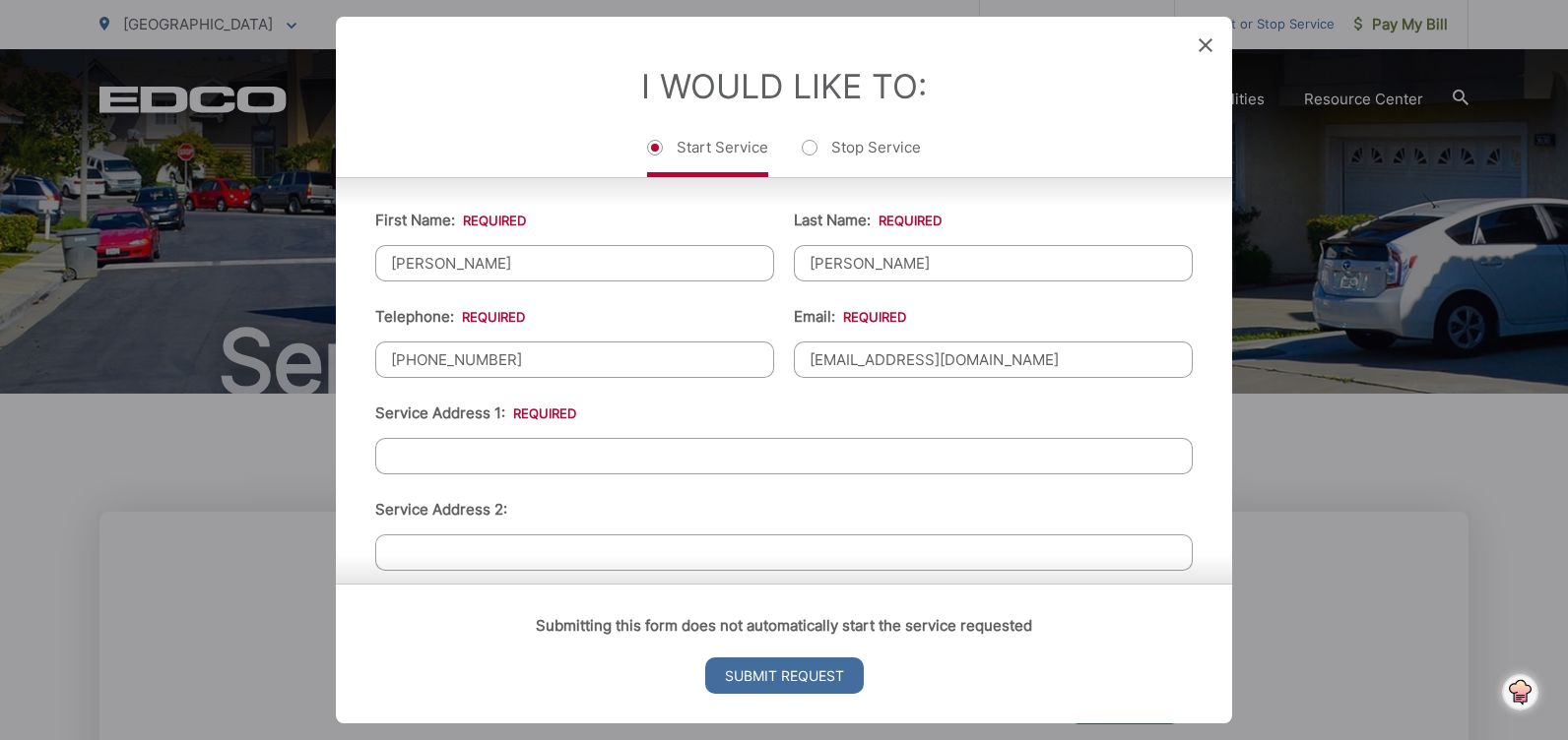
click at [401, 454] on input "Service Address 1: *" at bounding box center [784, 456] width 818 height 37
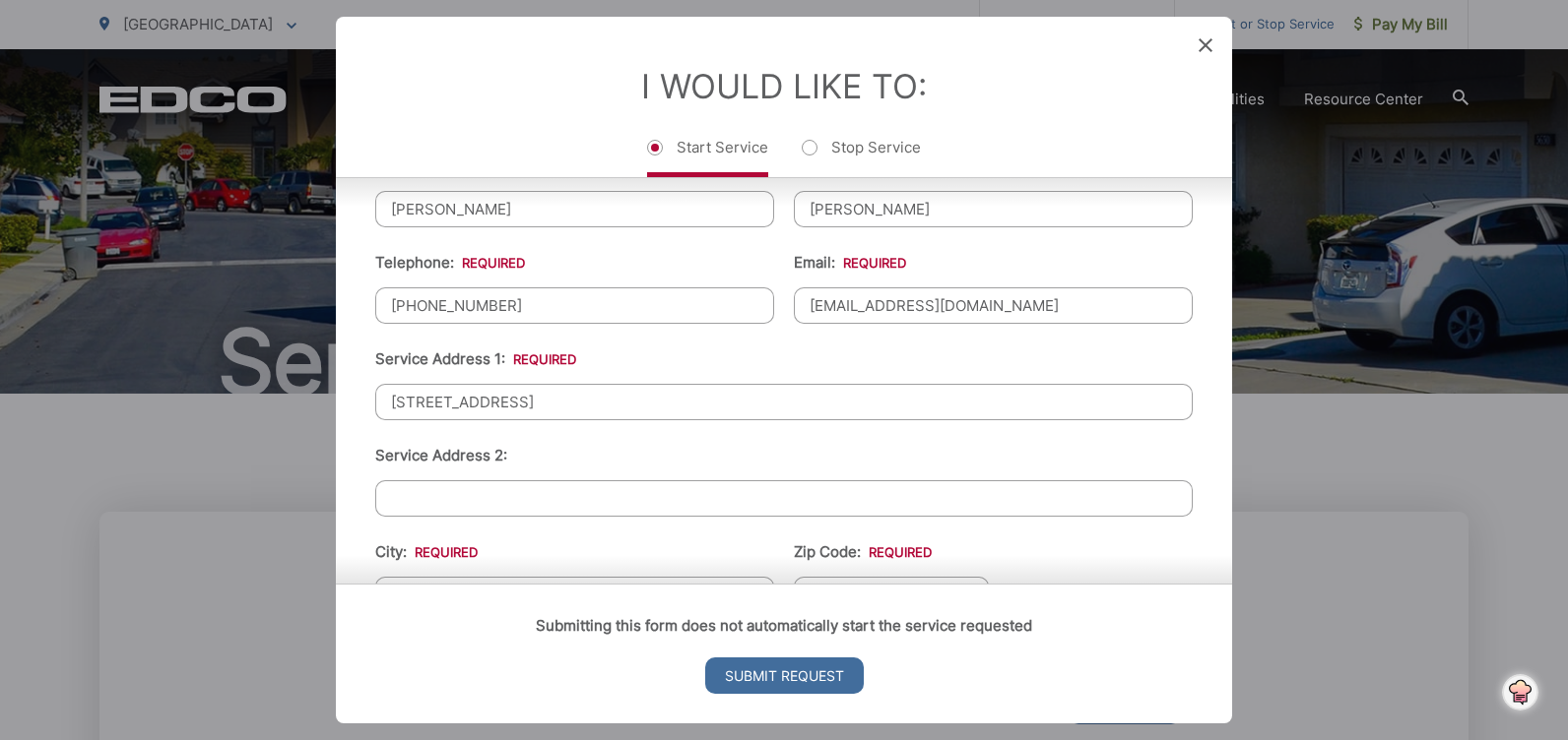
scroll to position [394, 0]
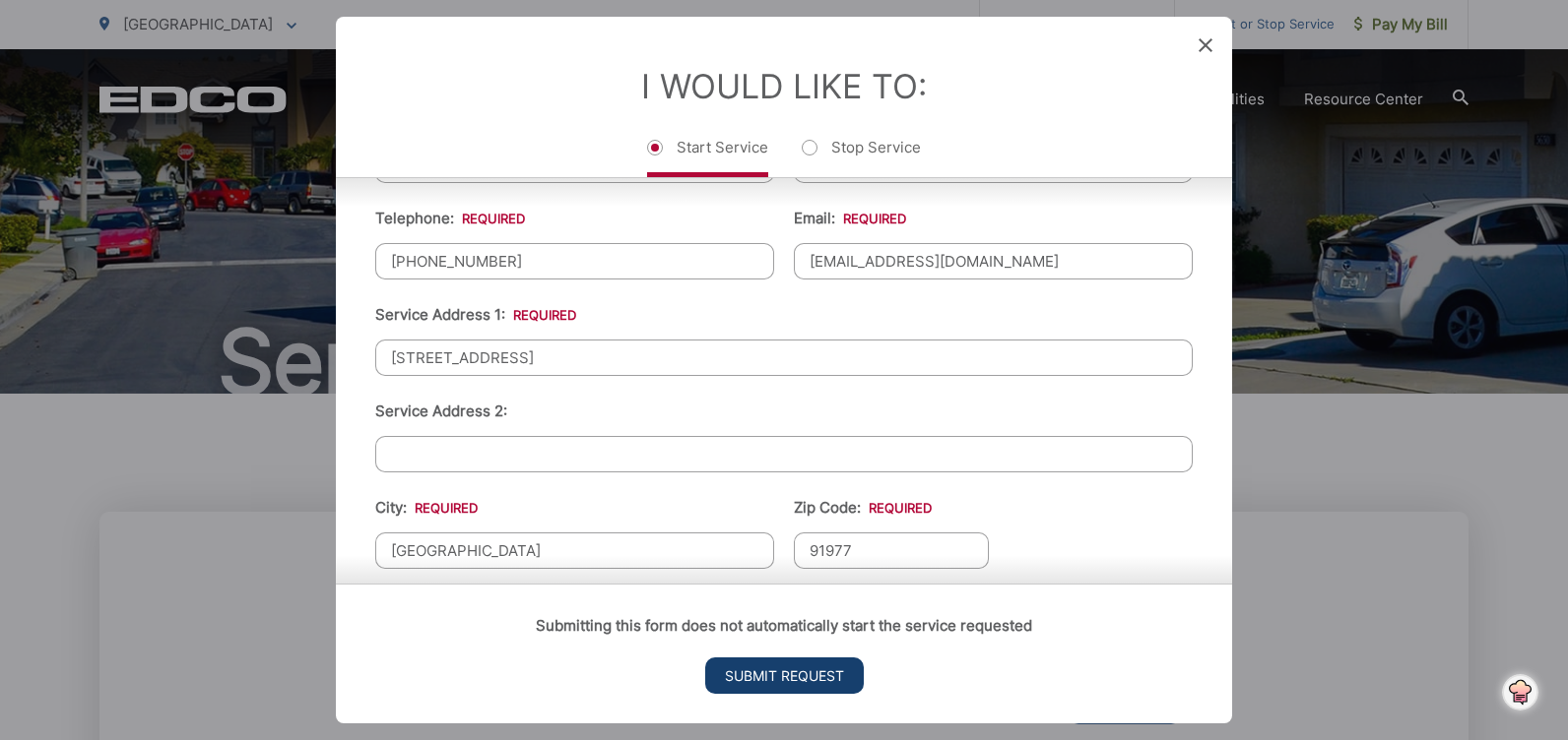
type input "[STREET_ADDRESS]"
click at [783, 670] on input "Submit Request" at bounding box center [784, 676] width 159 height 37
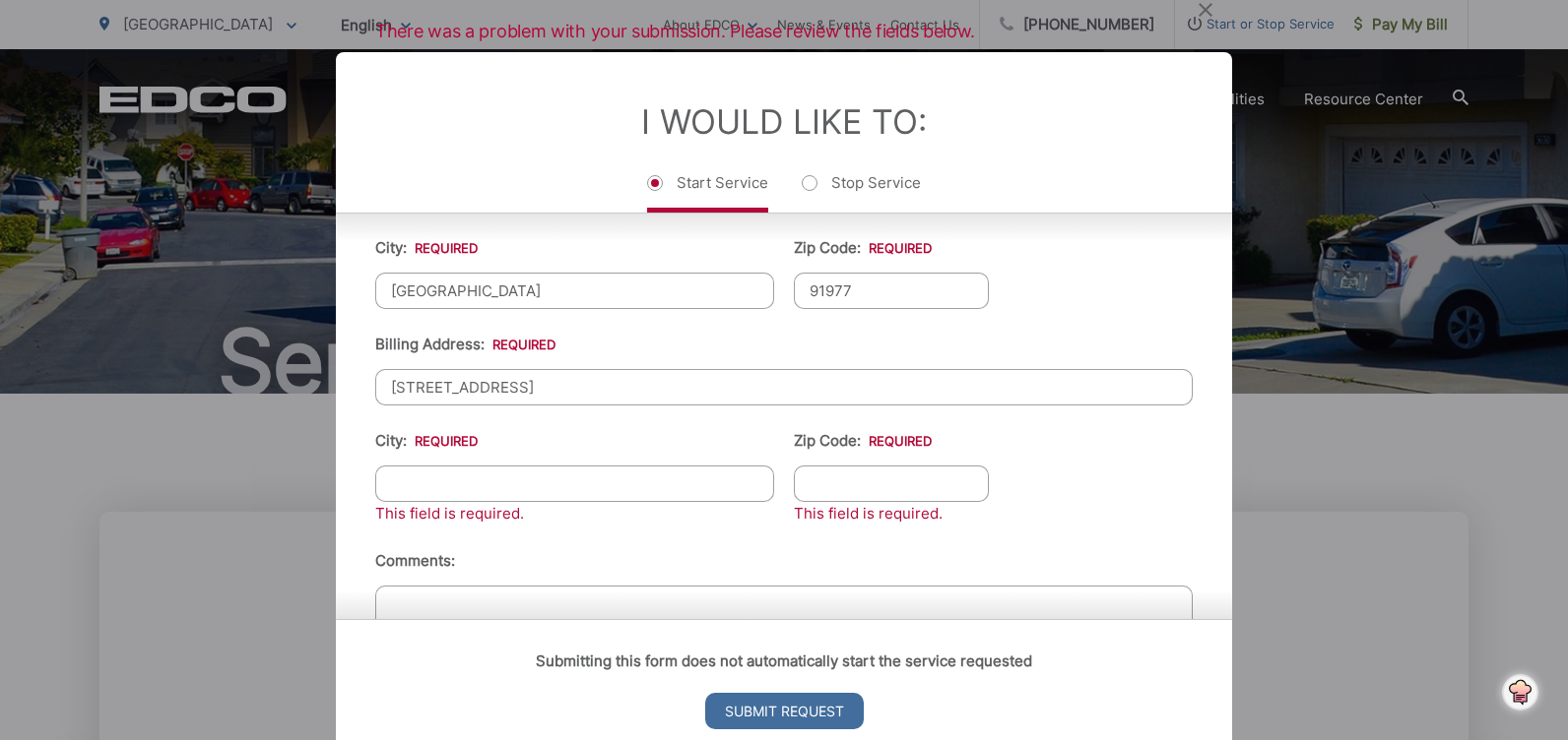
scroll to position [788, 0]
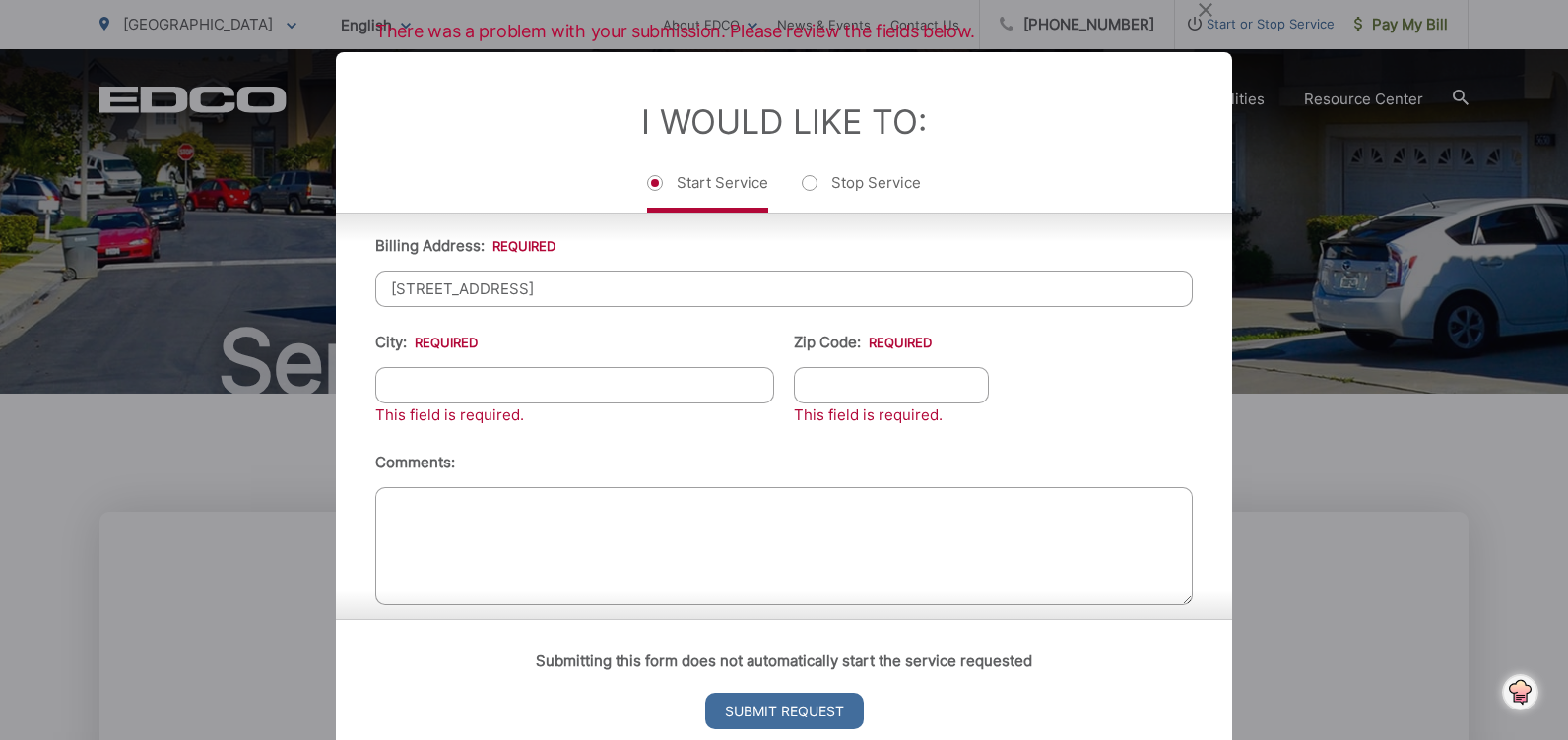
click at [441, 374] on input "City: *" at bounding box center [575, 385] width 399 height 37
type input "[GEOGRAPHIC_DATA]"
type input "91977"
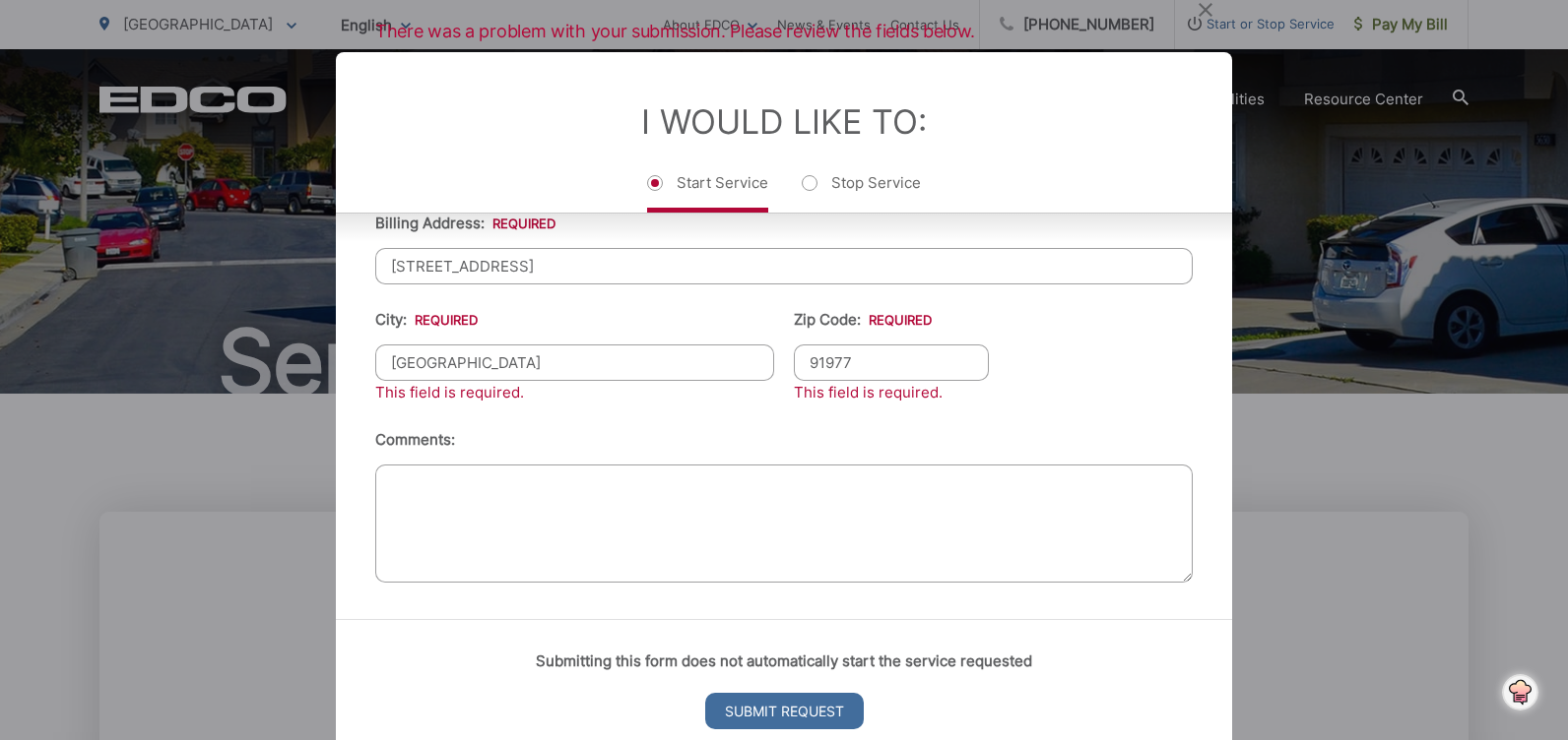
drag, startPoint x: 397, startPoint y: 477, endPoint x: 482, endPoint y: 481, distance: 85.1
click at [403, 478] on textarea "Comments:" at bounding box center [784, 523] width 818 height 118
type textarea "checking to find a better collection agency, checking the price?"
click at [770, 713] on input "Submit Request" at bounding box center [784, 711] width 159 height 37
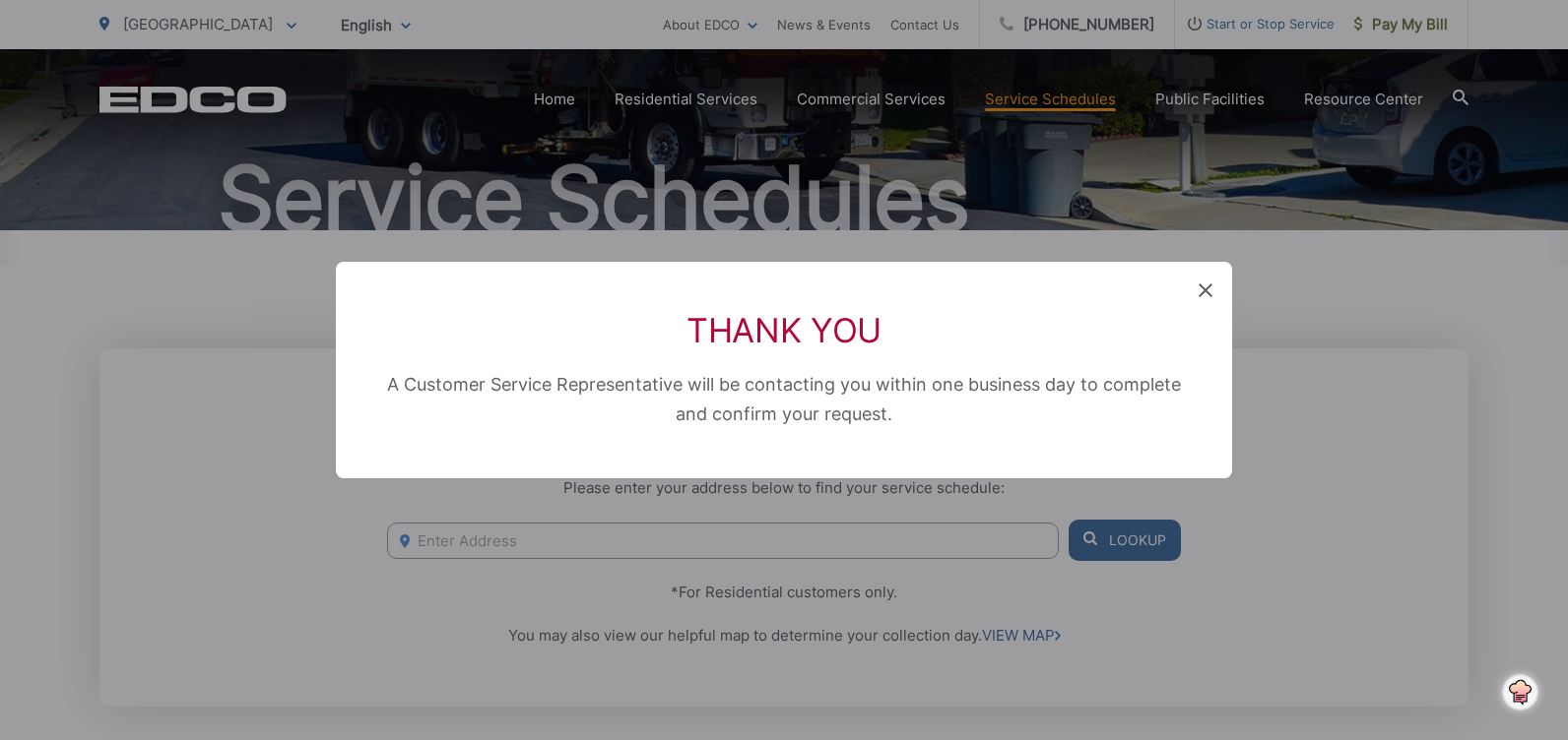
click at [1199, 287] on icon at bounding box center [1205, 291] width 14 height 14
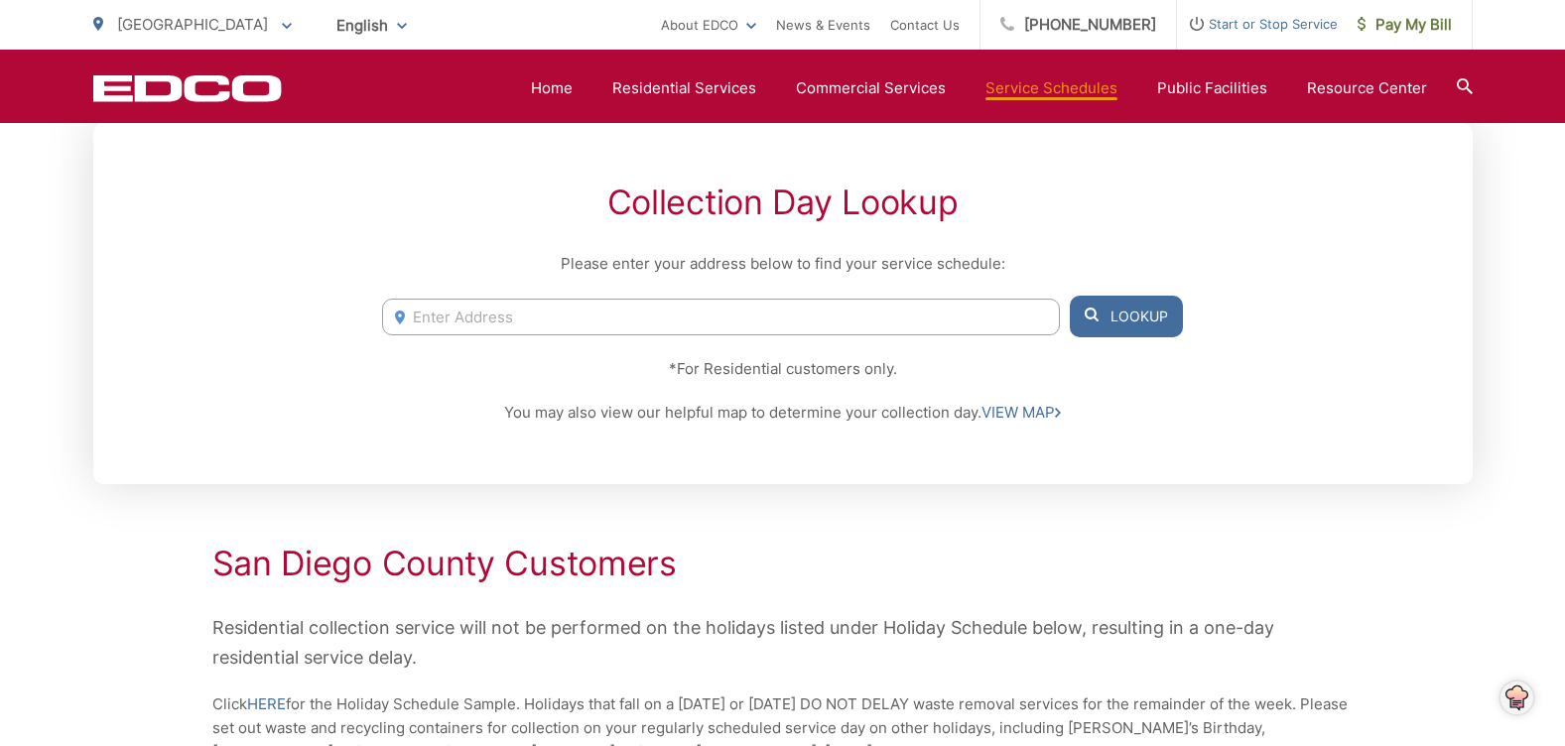
scroll to position [0, 0]
